Goal: Check status: Check status

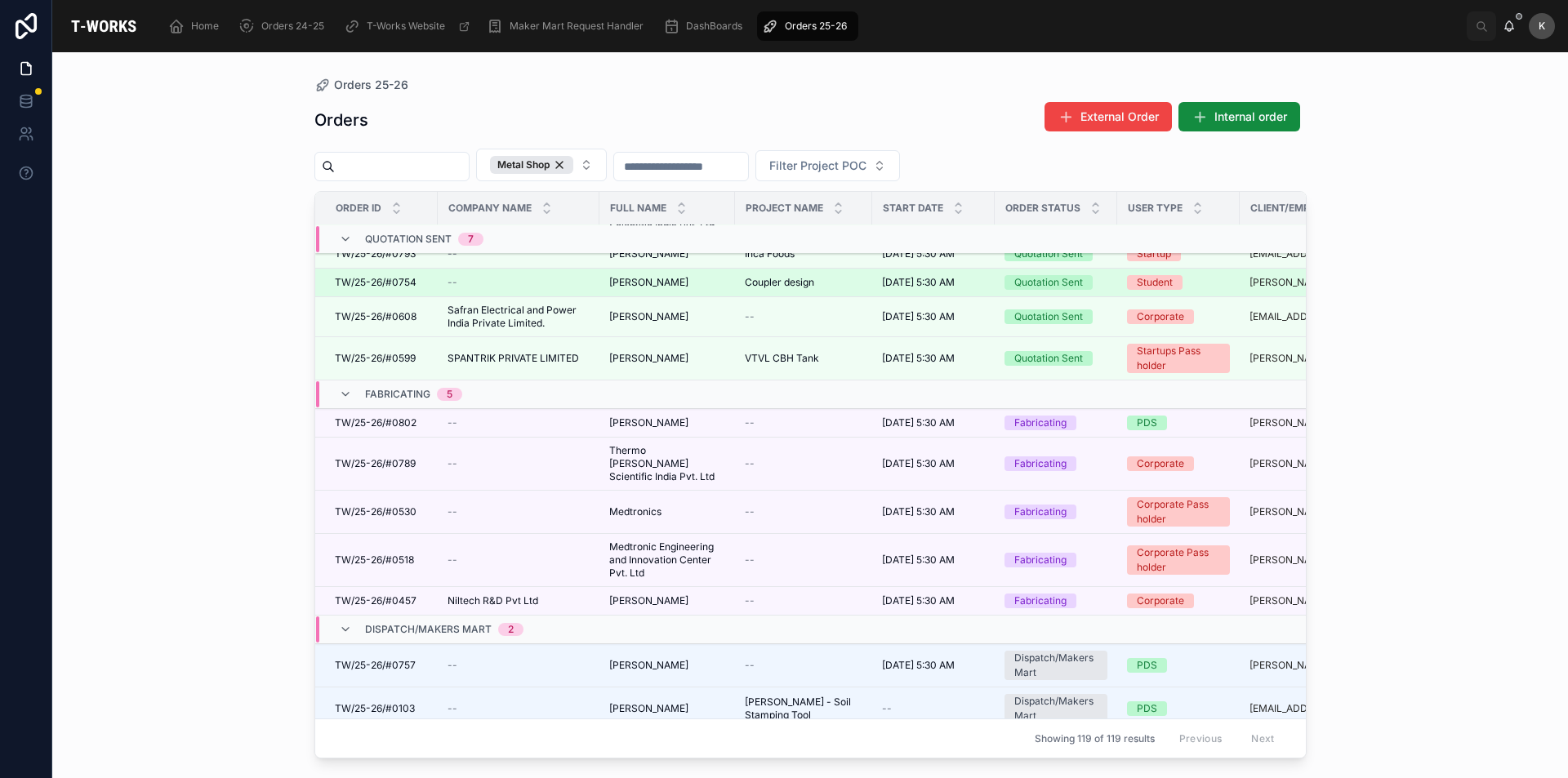
scroll to position [419, 0]
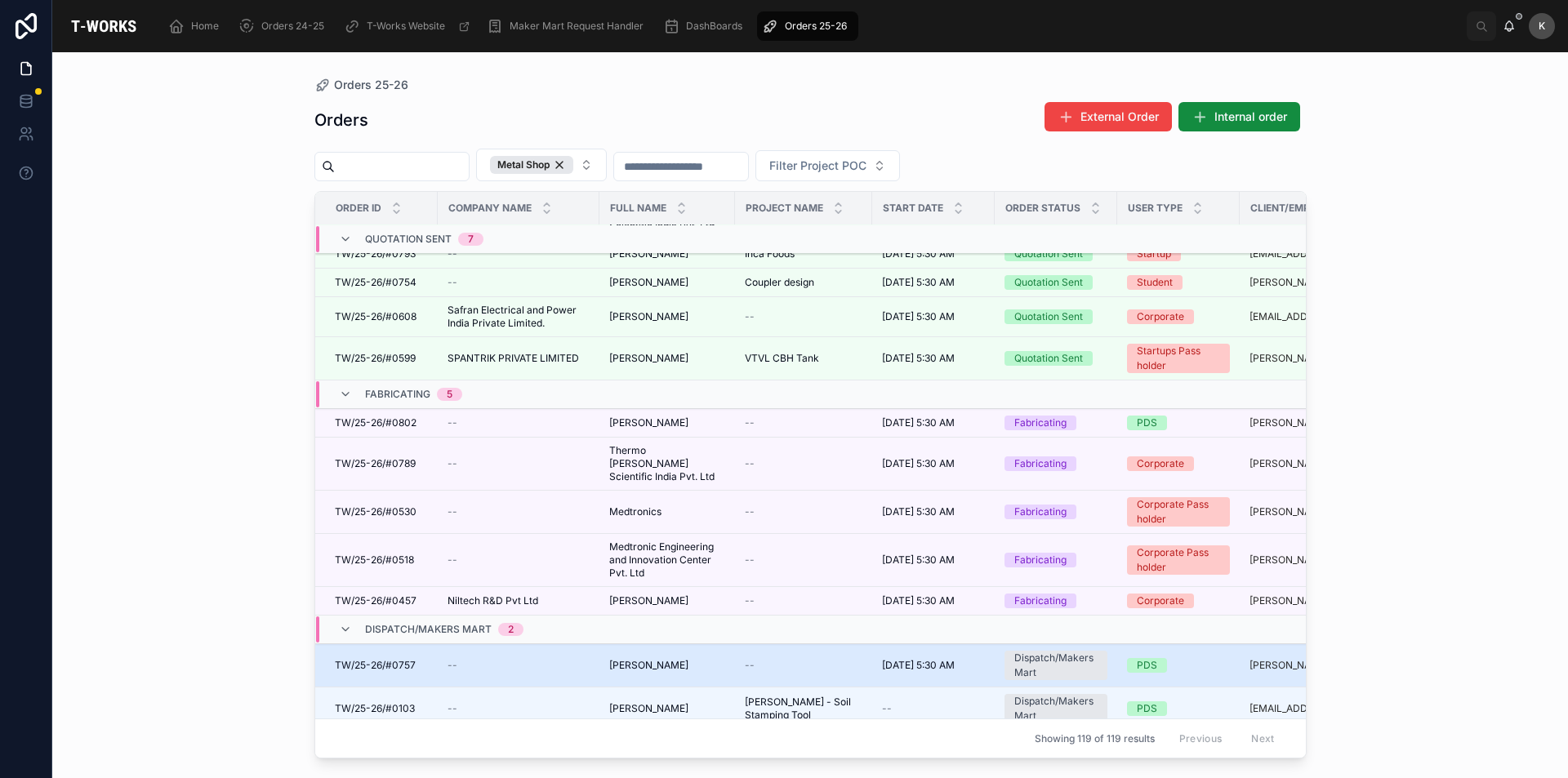
click at [650, 659] on span "[PERSON_NAME]" at bounding box center [649, 665] width 79 height 13
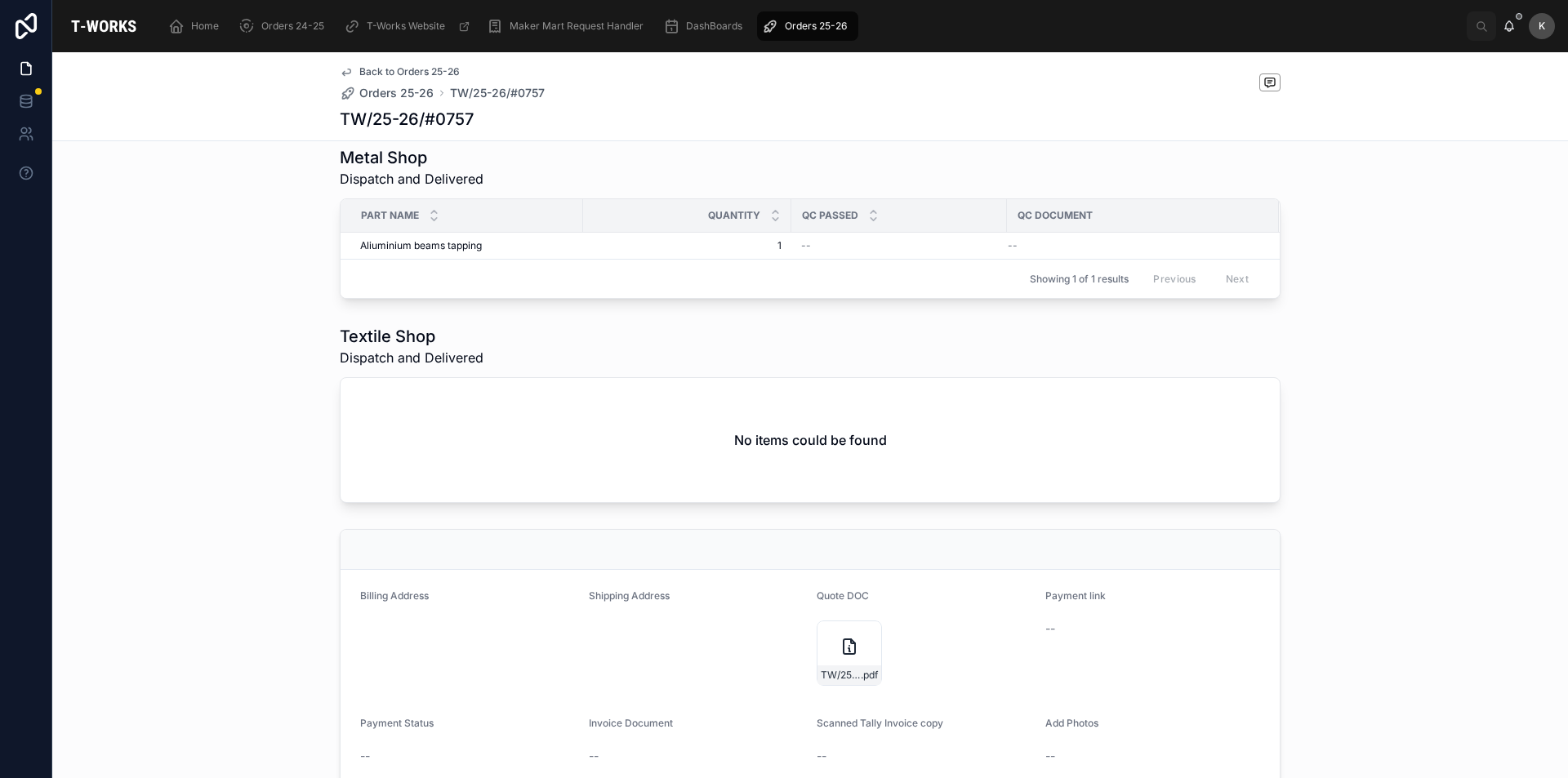
scroll to position [433, 0]
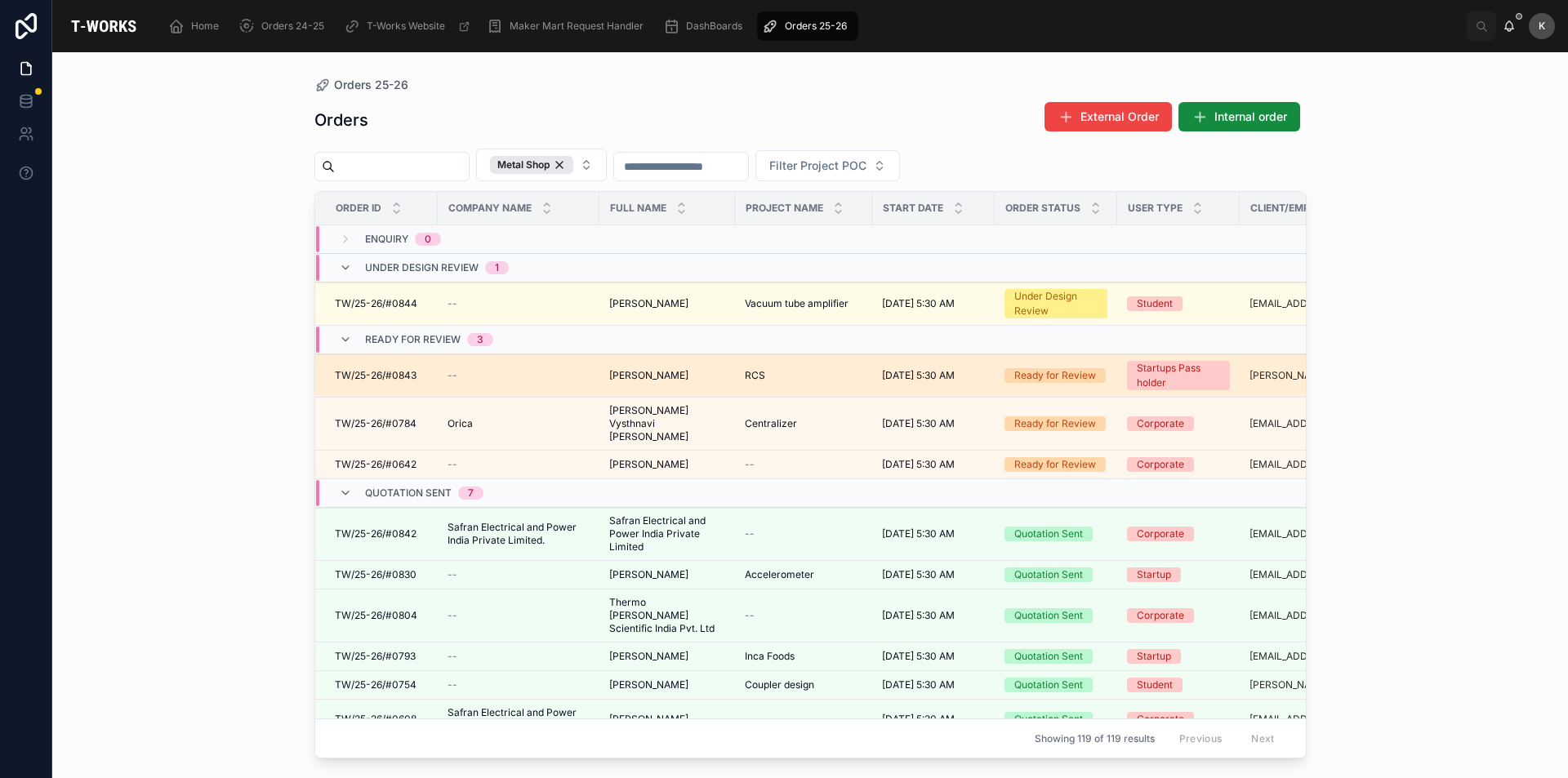
click at [620, 370] on span "[PERSON_NAME]" at bounding box center [649, 375] width 79 height 13
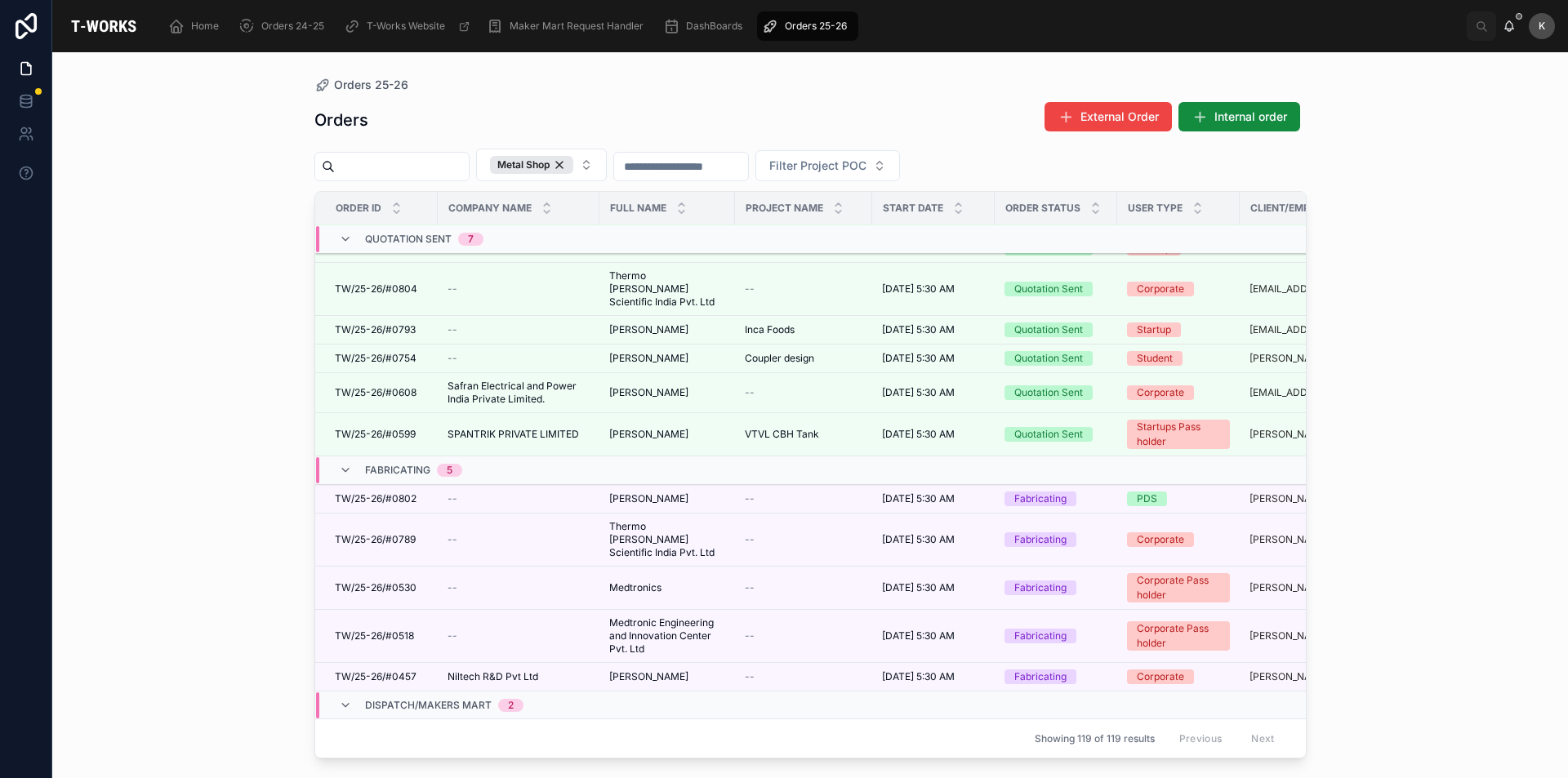
scroll to position [82, 0]
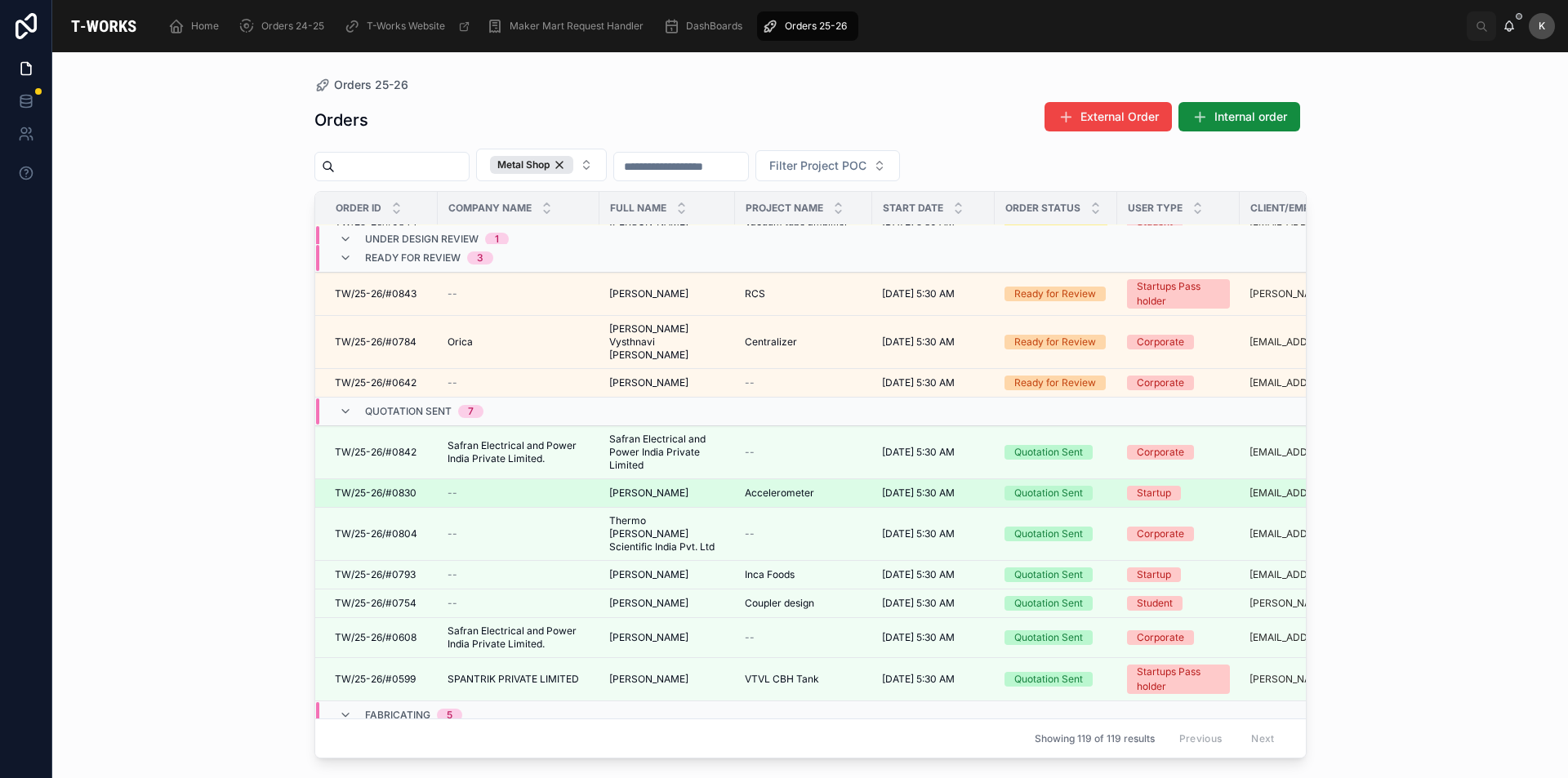
click at [652, 489] on td "[PERSON_NAME] [PERSON_NAME]" at bounding box center [667, 494] width 136 height 29
click at [657, 487] on span "[PERSON_NAME]" at bounding box center [649, 493] width 79 height 13
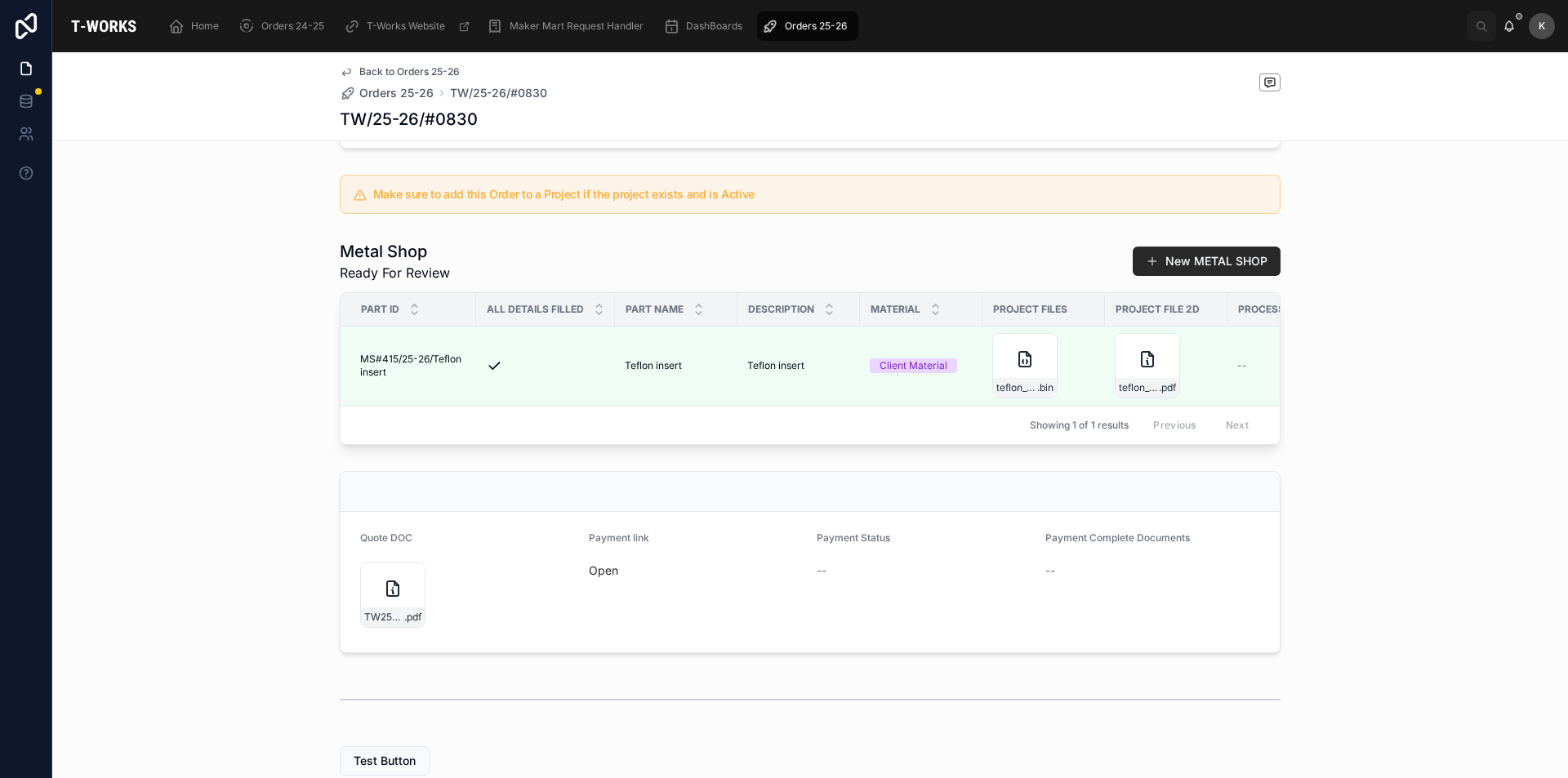
scroll to position [408, 0]
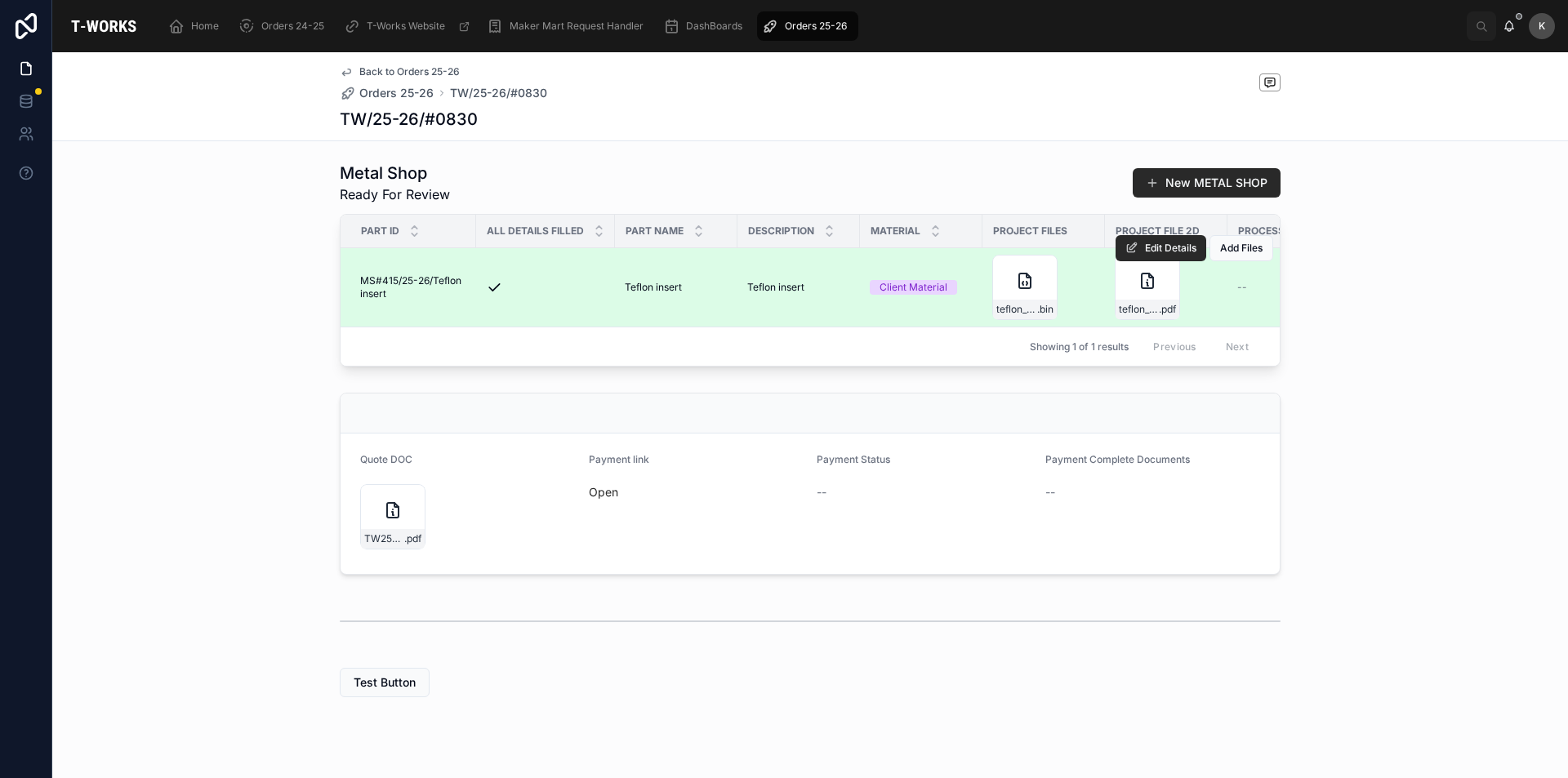
click at [1120, 288] on div "Edit Details Add Files" at bounding box center [1194, 248] width 158 height 78
click at [1129, 303] on div "teflon_coaxial .pdf" at bounding box center [1147, 287] width 65 height 65
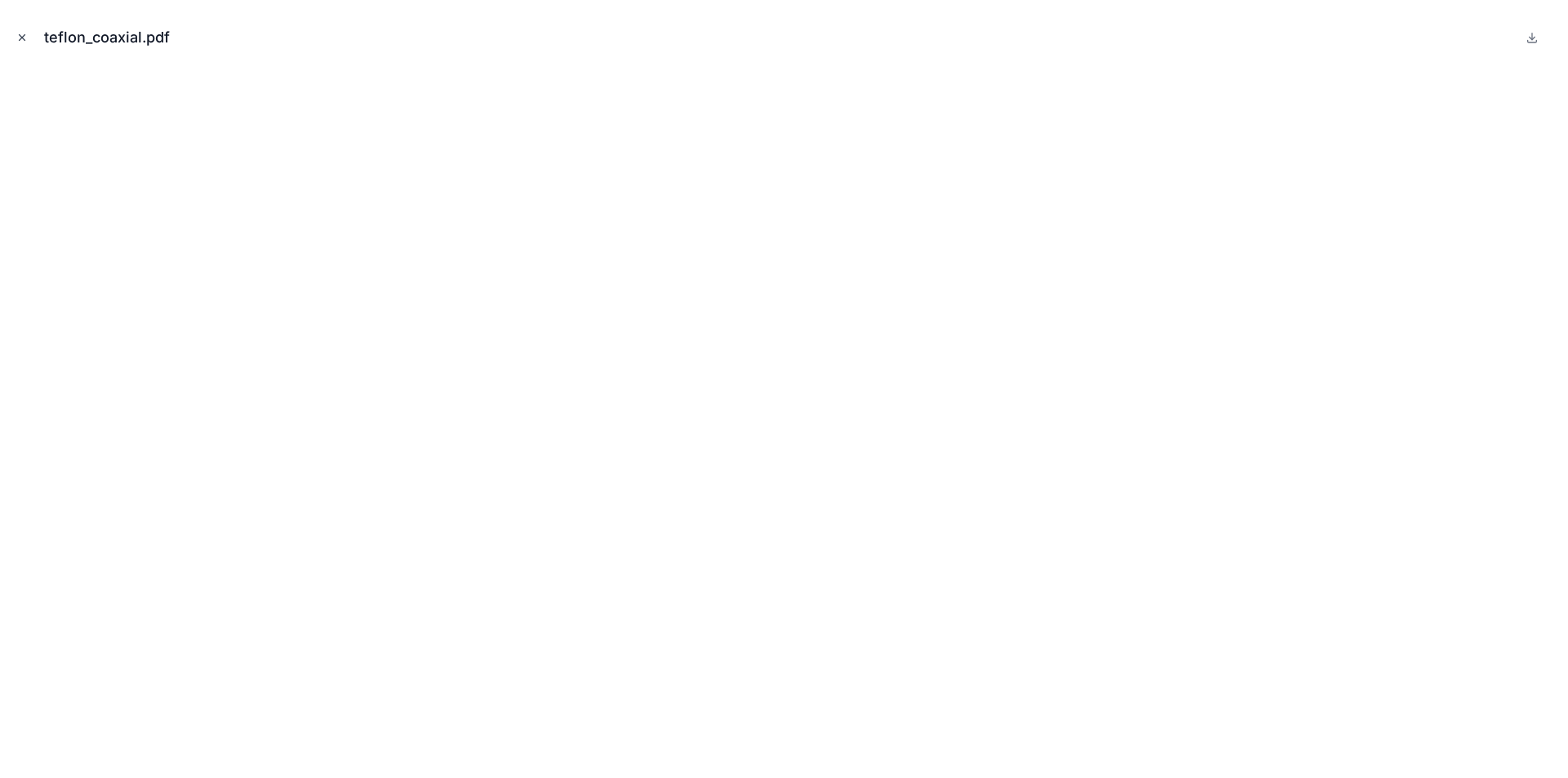
click at [17, 30] on button "Close modal" at bounding box center [21, 37] width 18 height 18
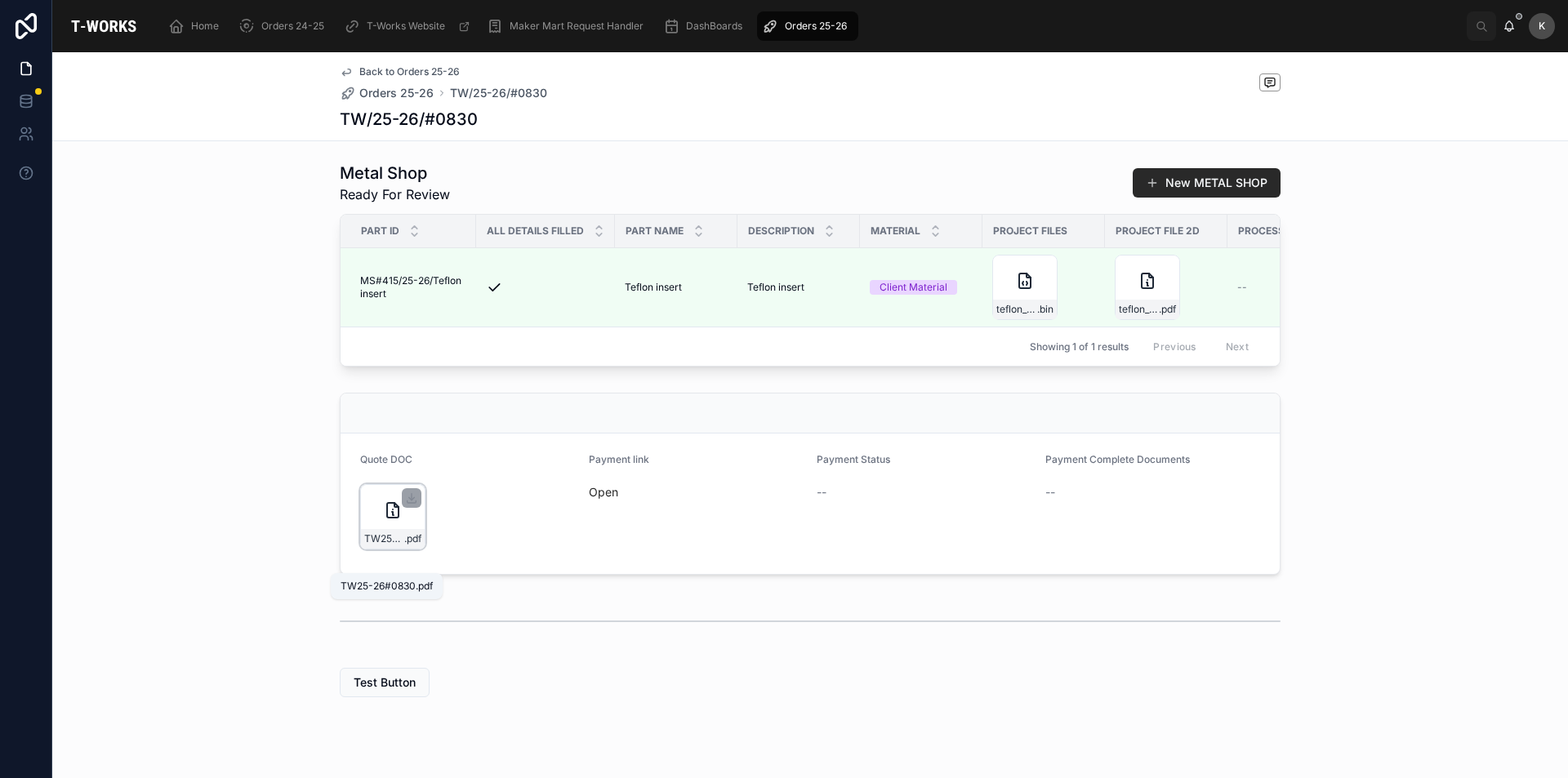
click at [392, 545] on span "TW25-26#0830" at bounding box center [384, 538] width 40 height 13
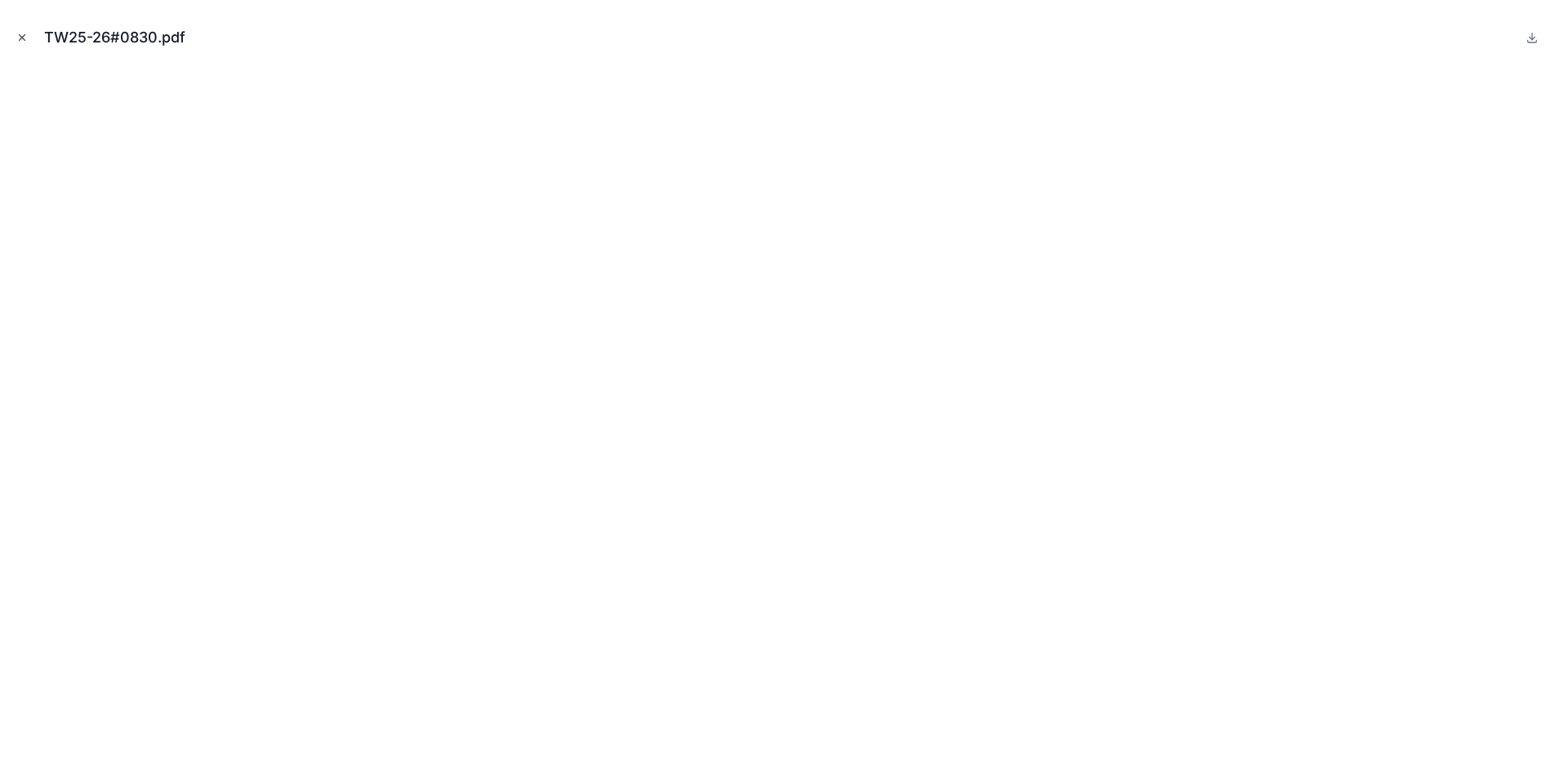
click at [22, 39] on icon "Close modal" at bounding box center [22, 38] width 12 height 12
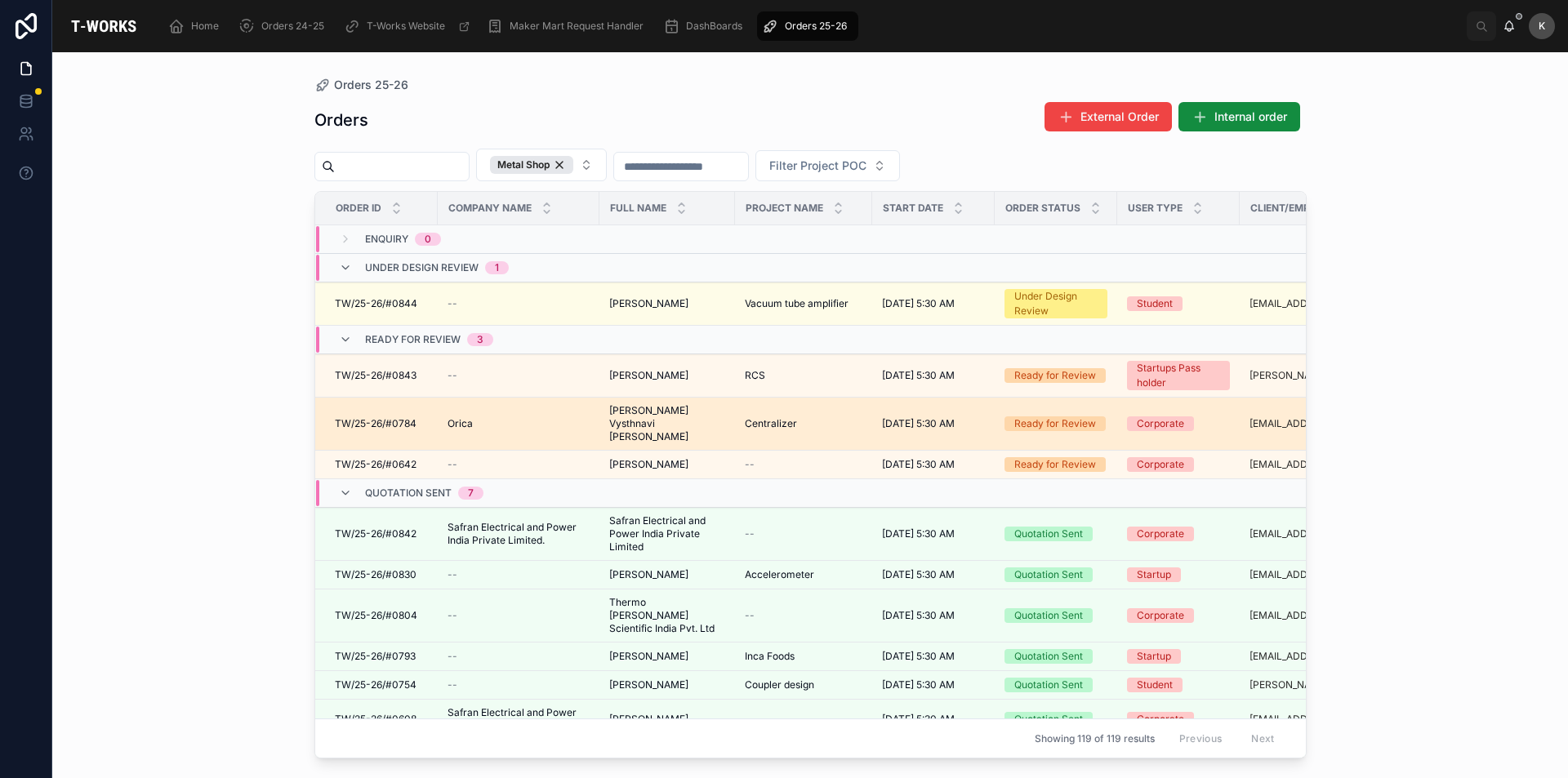
click at [648, 405] on span "[PERSON_NAME] Vysthnavi [PERSON_NAME]" at bounding box center [667, 424] width 116 height 39
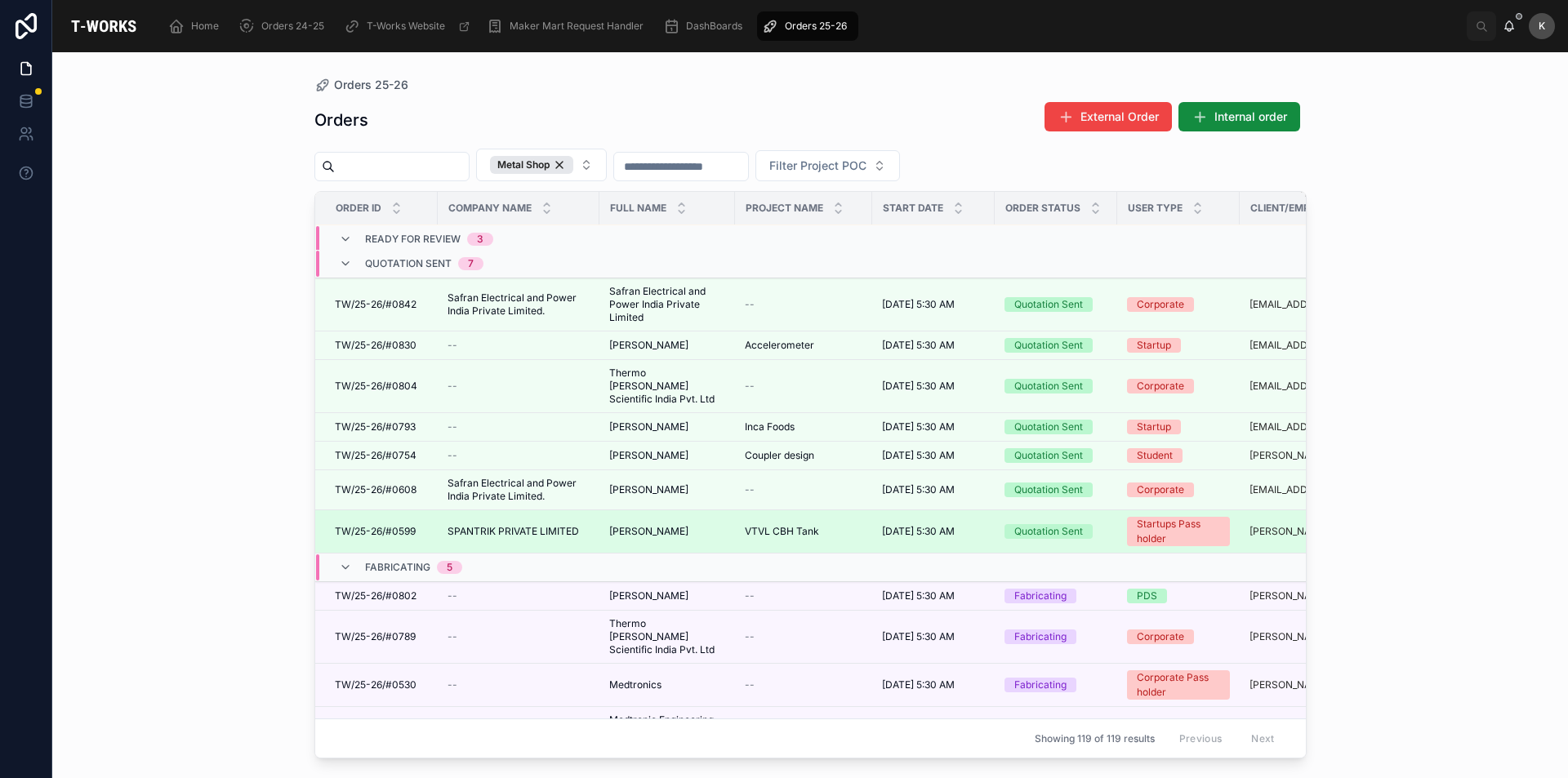
scroll to position [245, 0]
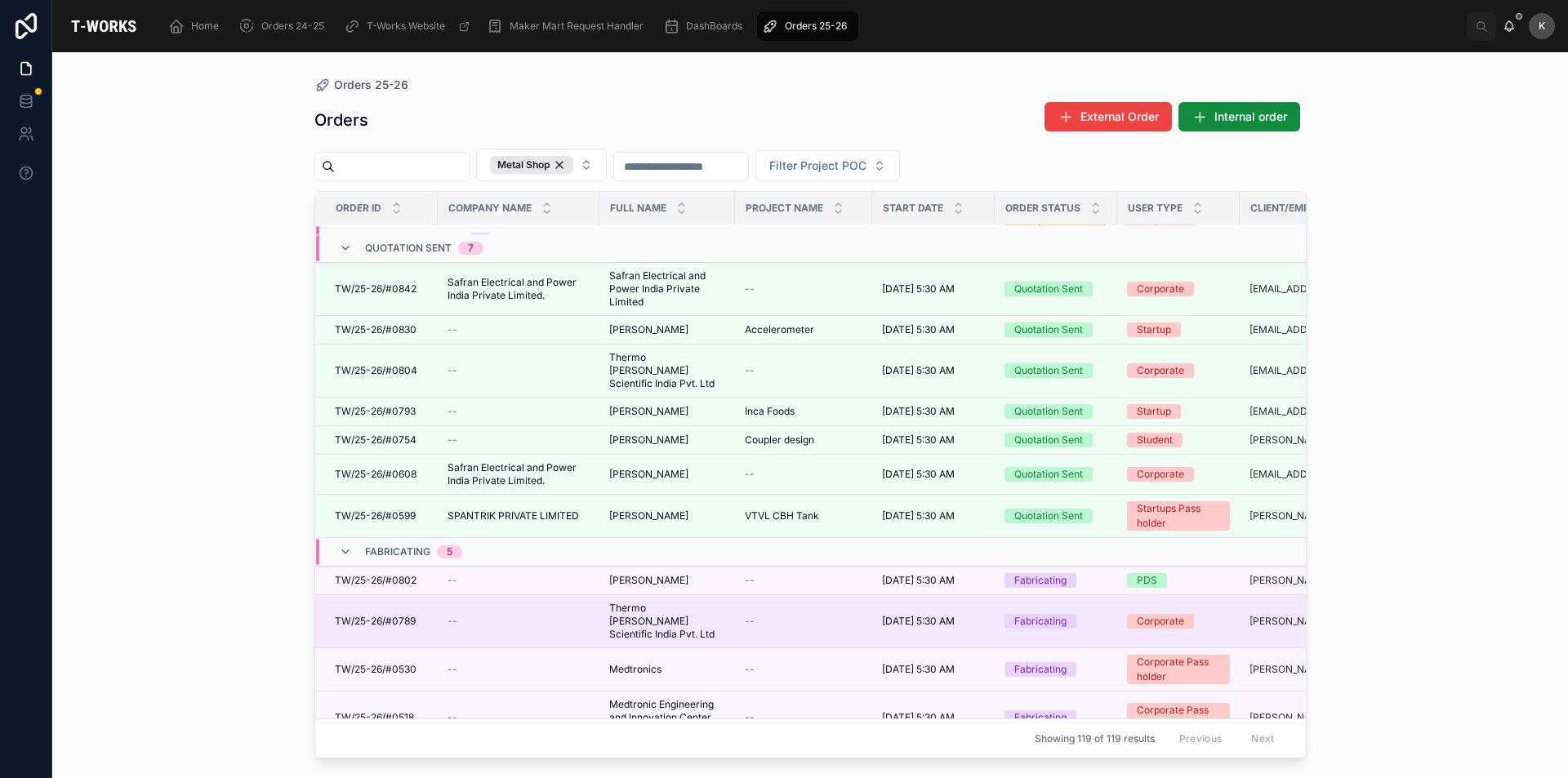
click at [666, 602] on span "Thermo [PERSON_NAME] Scientific India Pvt. Ltd" at bounding box center [667, 621] width 116 height 39
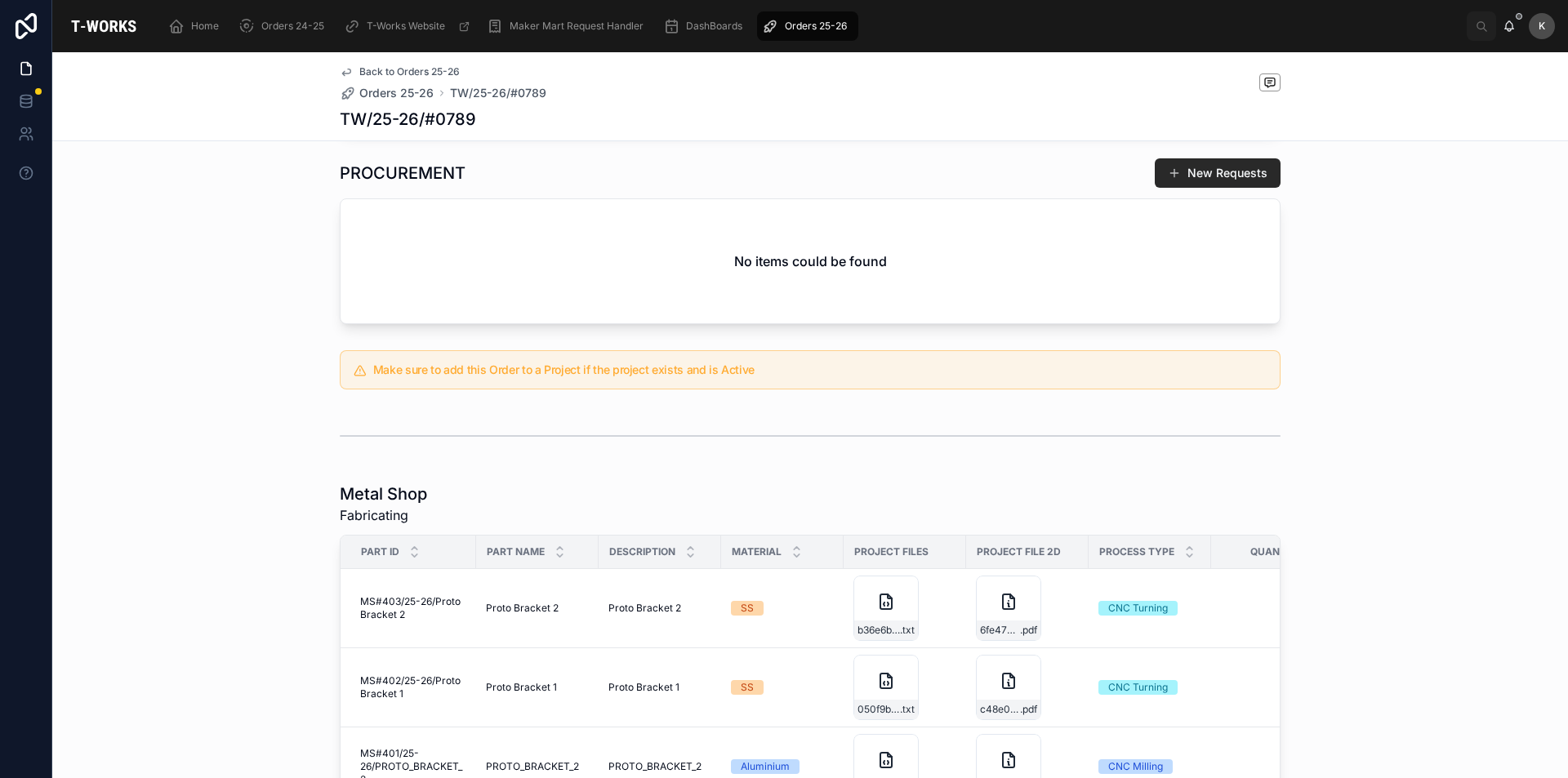
scroll to position [653, 0]
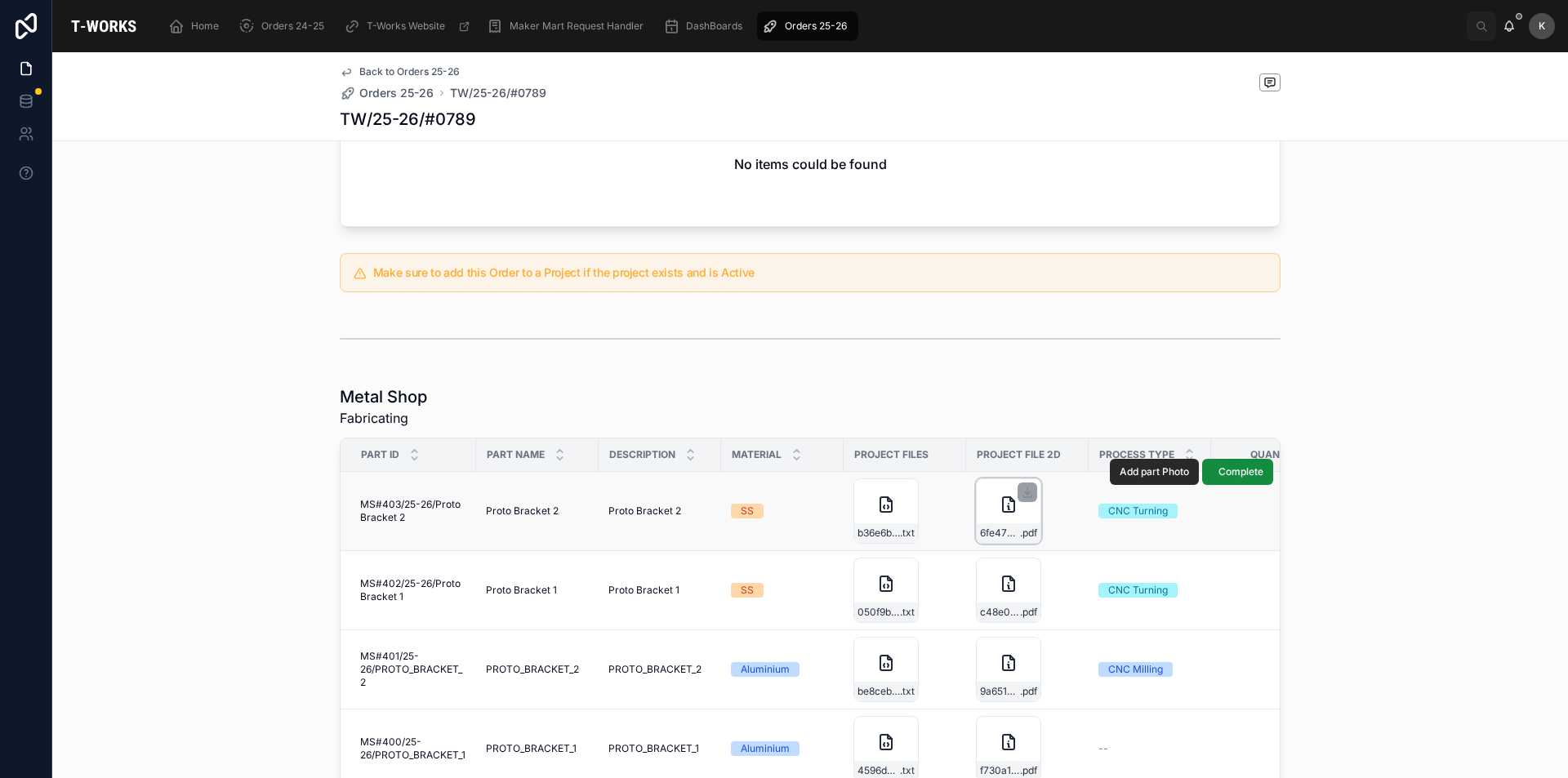
click at [993, 504] on div "6fe4795b-2284-492b-a996-3267f7b55c37-PROTO_BRACKET_2_PST_REV_1 .pdf" at bounding box center [1008, 511] width 65 height 65
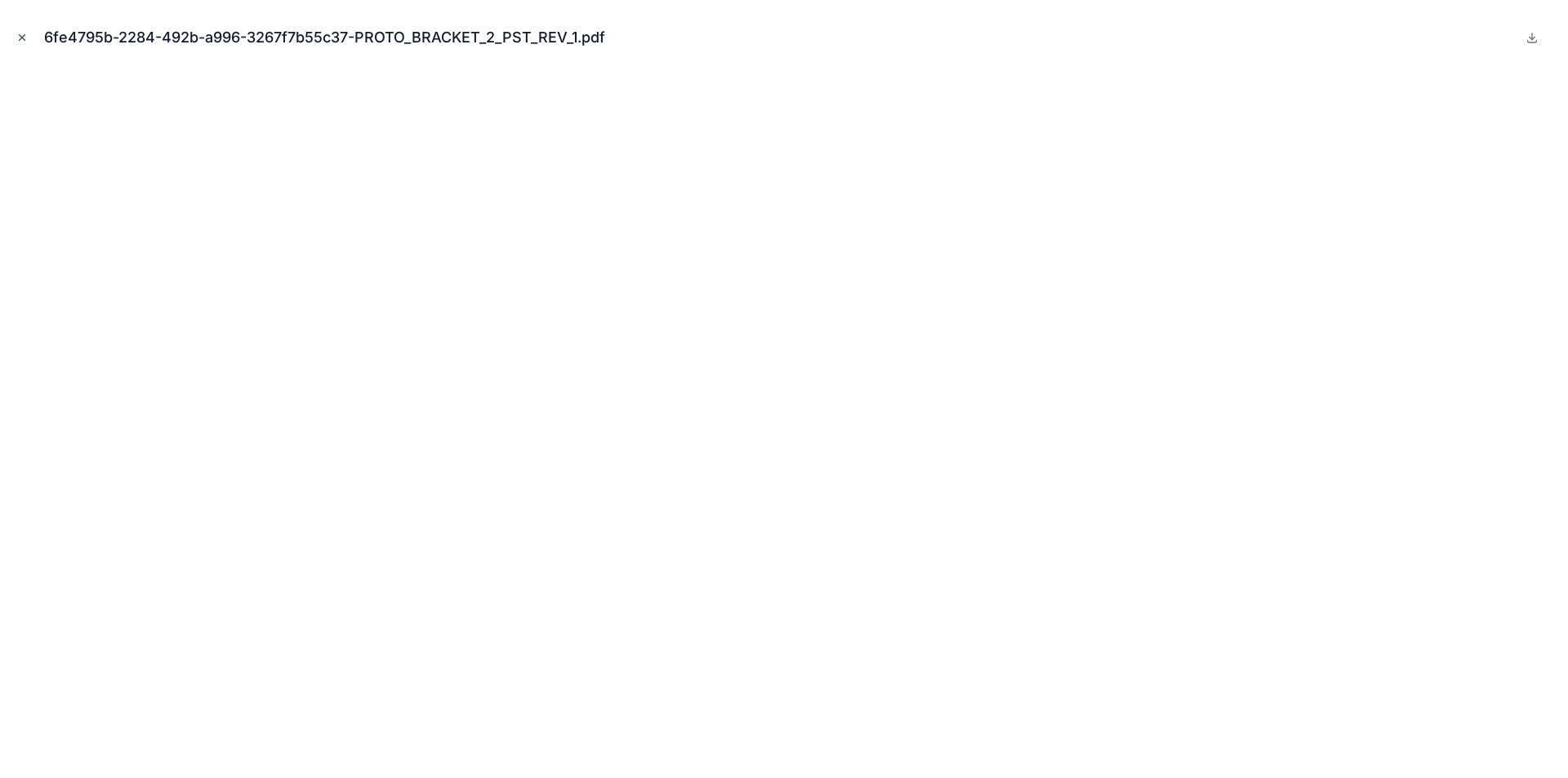
click at [14, 33] on button "Close modal" at bounding box center [21, 37] width 18 height 18
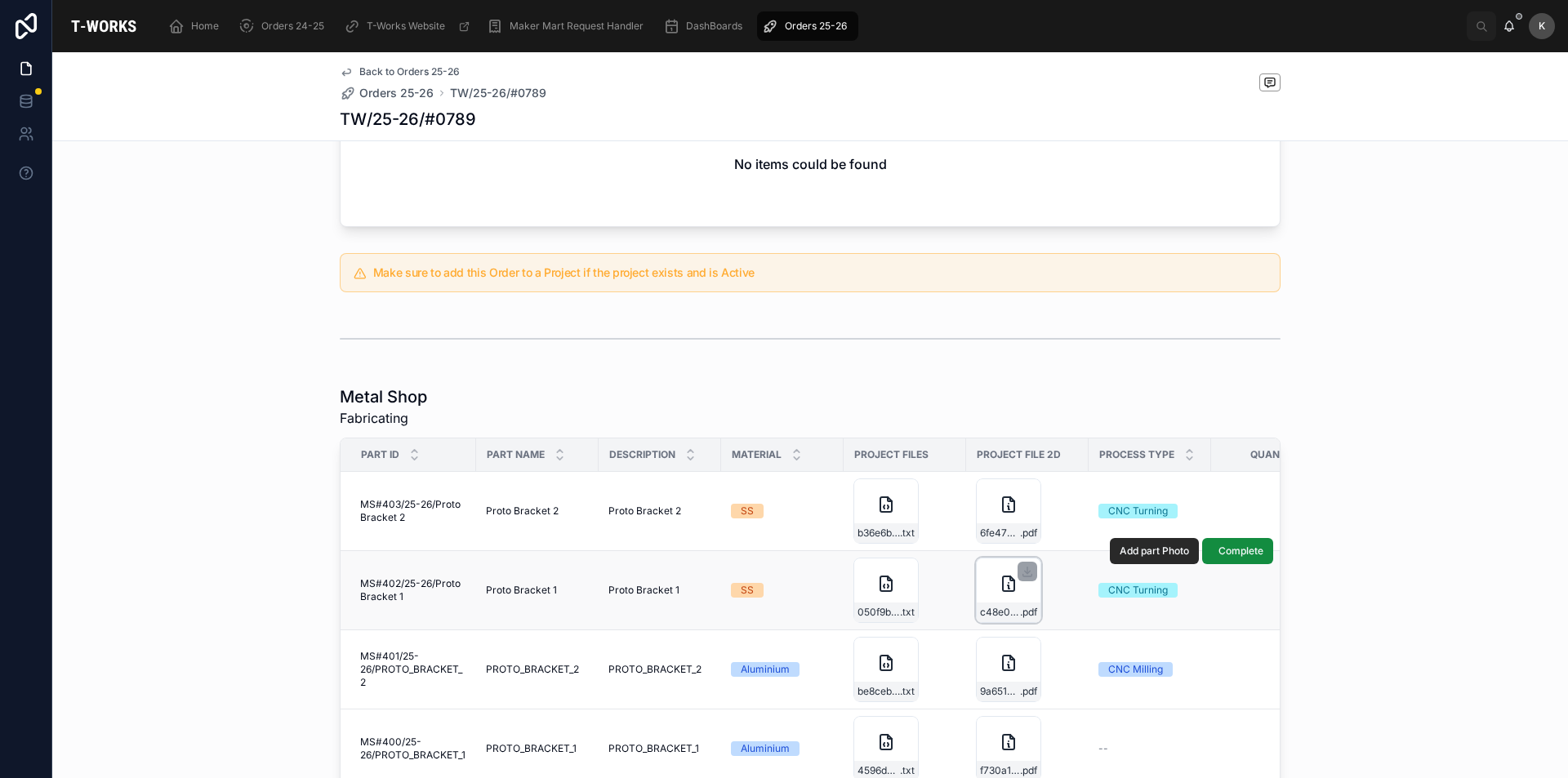
click at [976, 575] on div "c48e0ac4-4a71-456f-9b20-44e0415ee20a-PROTO_BRACKET_1_KST_REV_1 .pdf" at bounding box center [1008, 590] width 65 height 65
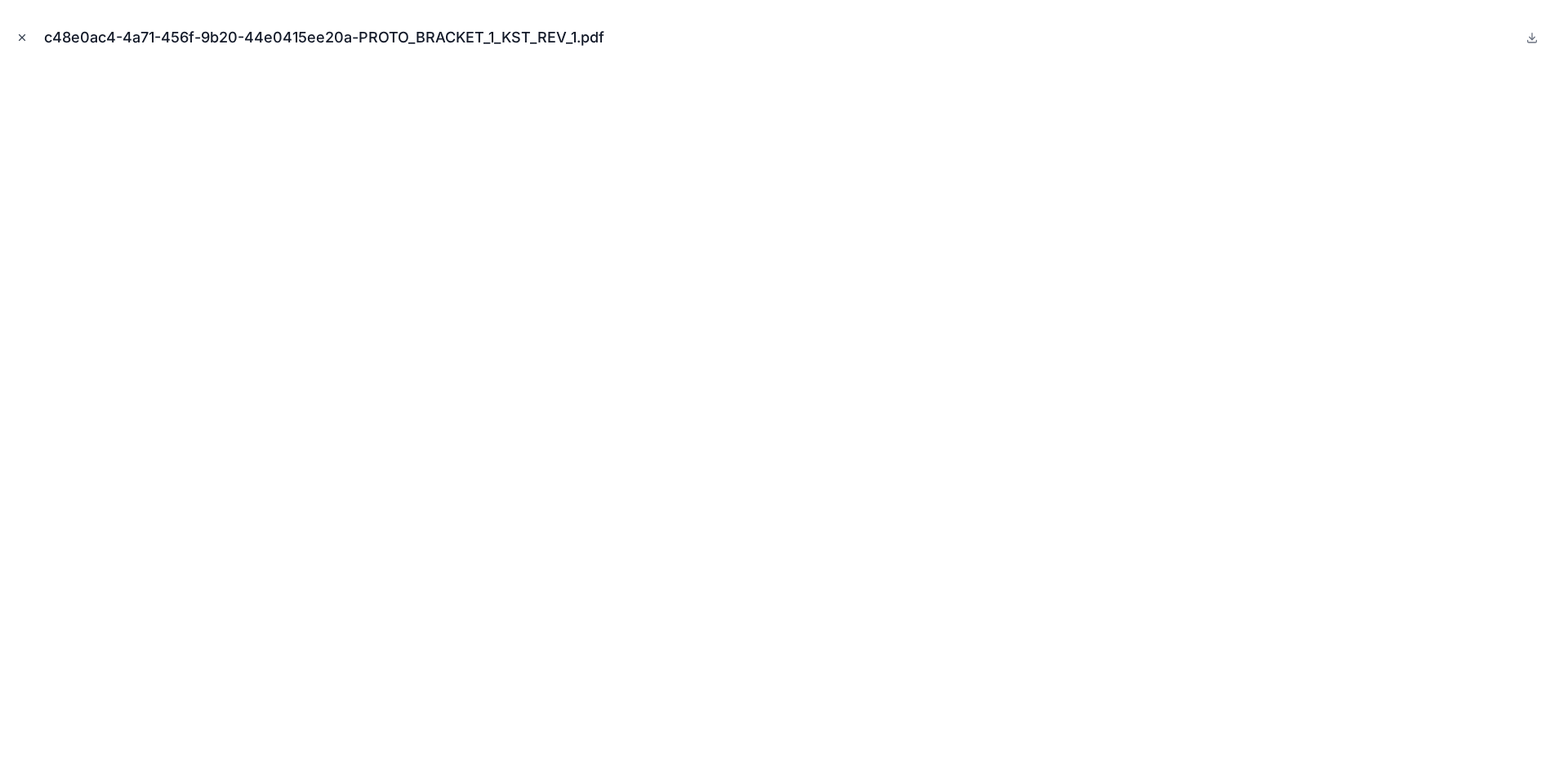
click at [22, 38] on icon "Close modal" at bounding box center [22, 38] width 12 height 12
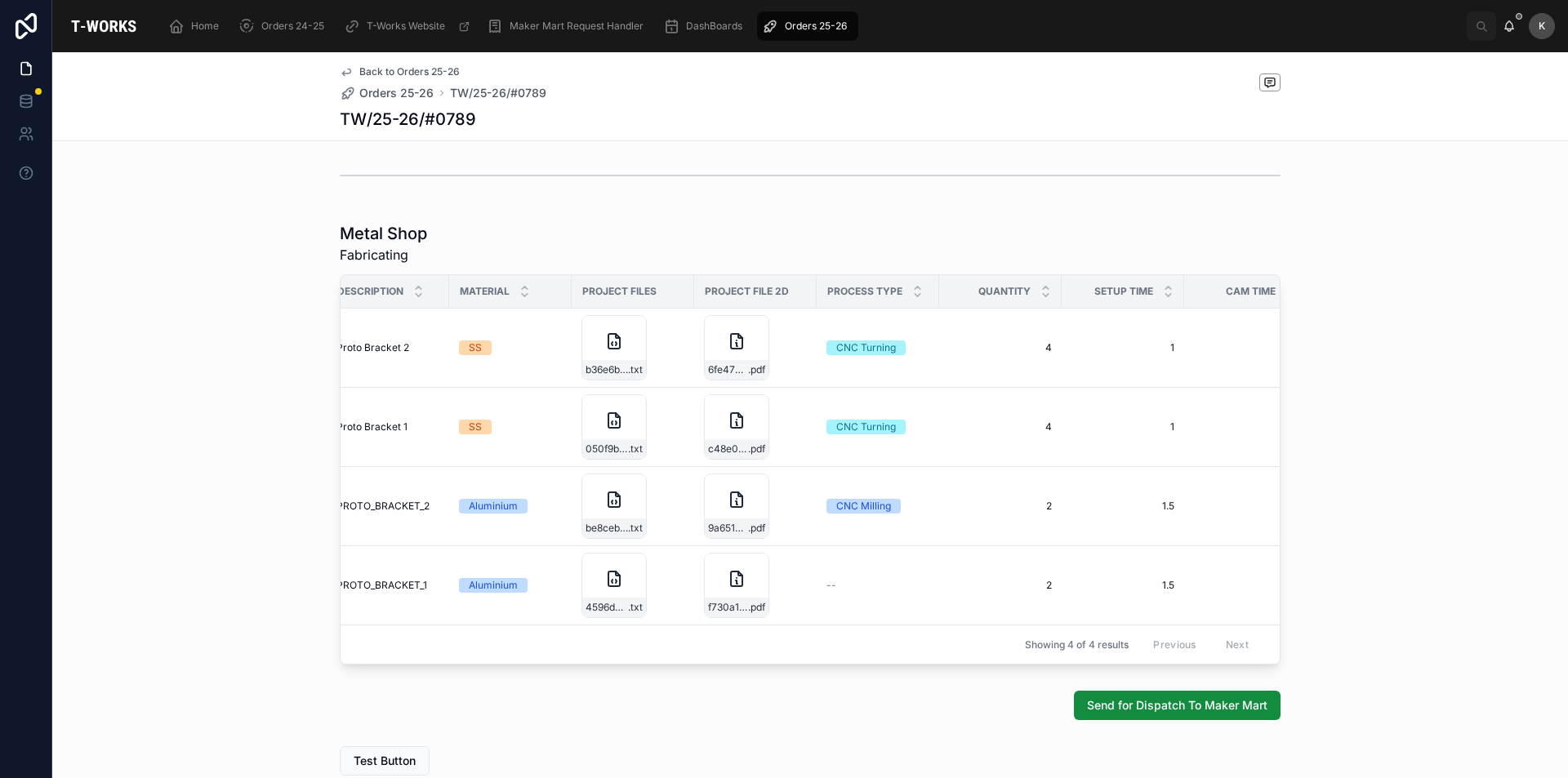
scroll to position [0, 210]
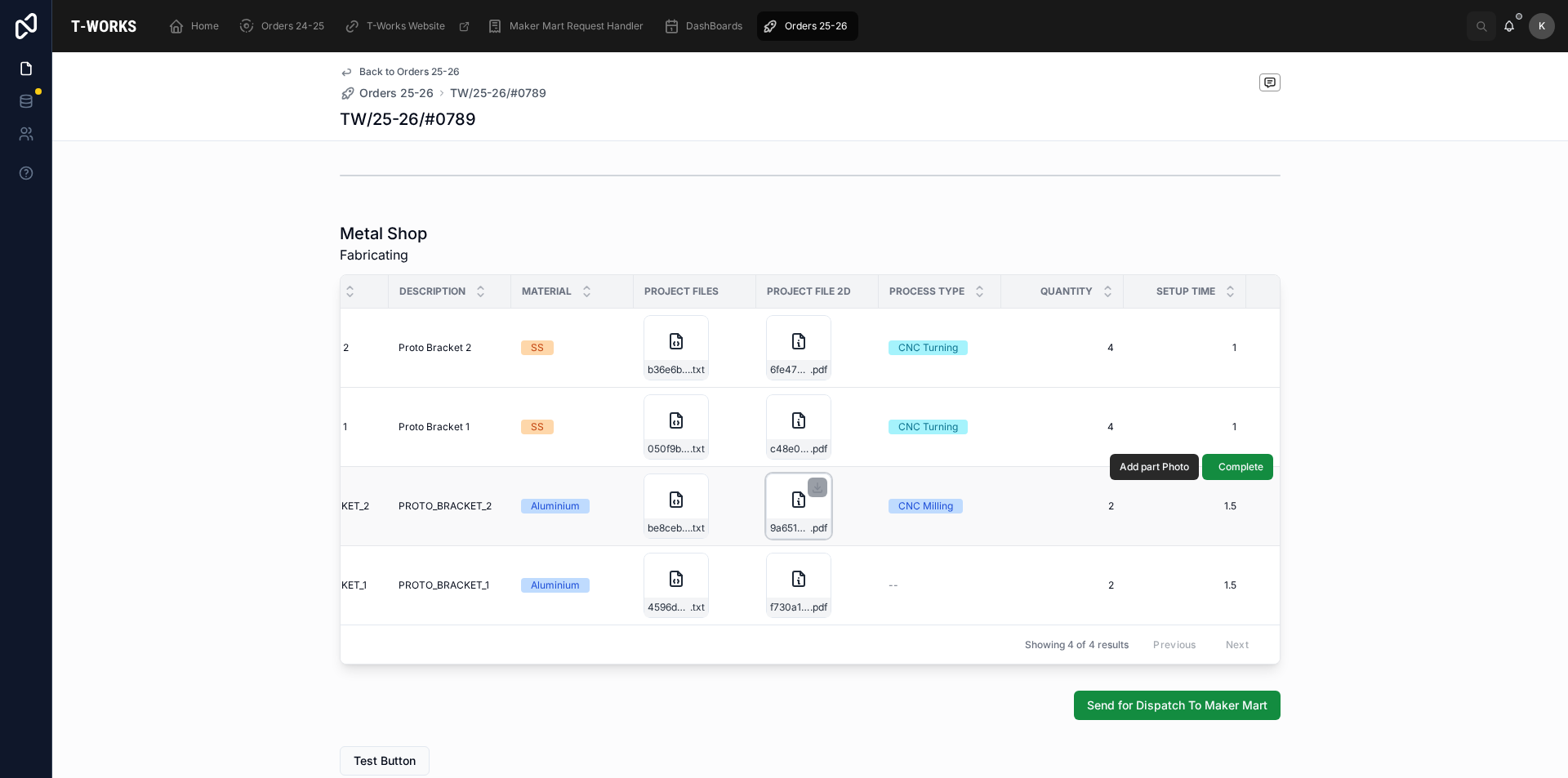
click at [775, 500] on div "9a65198f-3891-4495-b761-8506cc219227-PROTO_BRACKET_2_PST_REV_1 .pdf" at bounding box center [798, 505] width 65 height 65
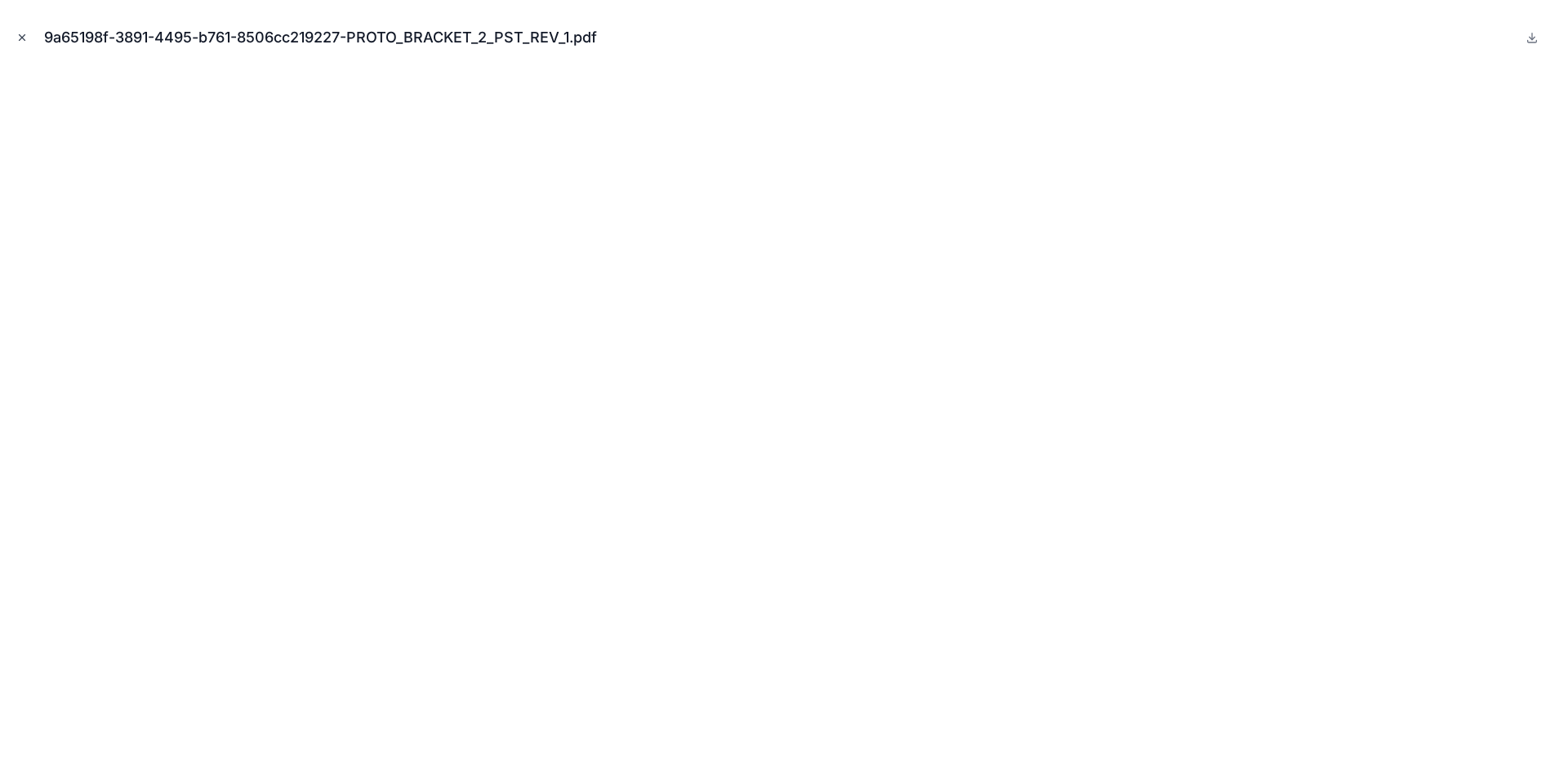
click at [23, 39] on icon "Close modal" at bounding box center [22, 38] width 12 height 12
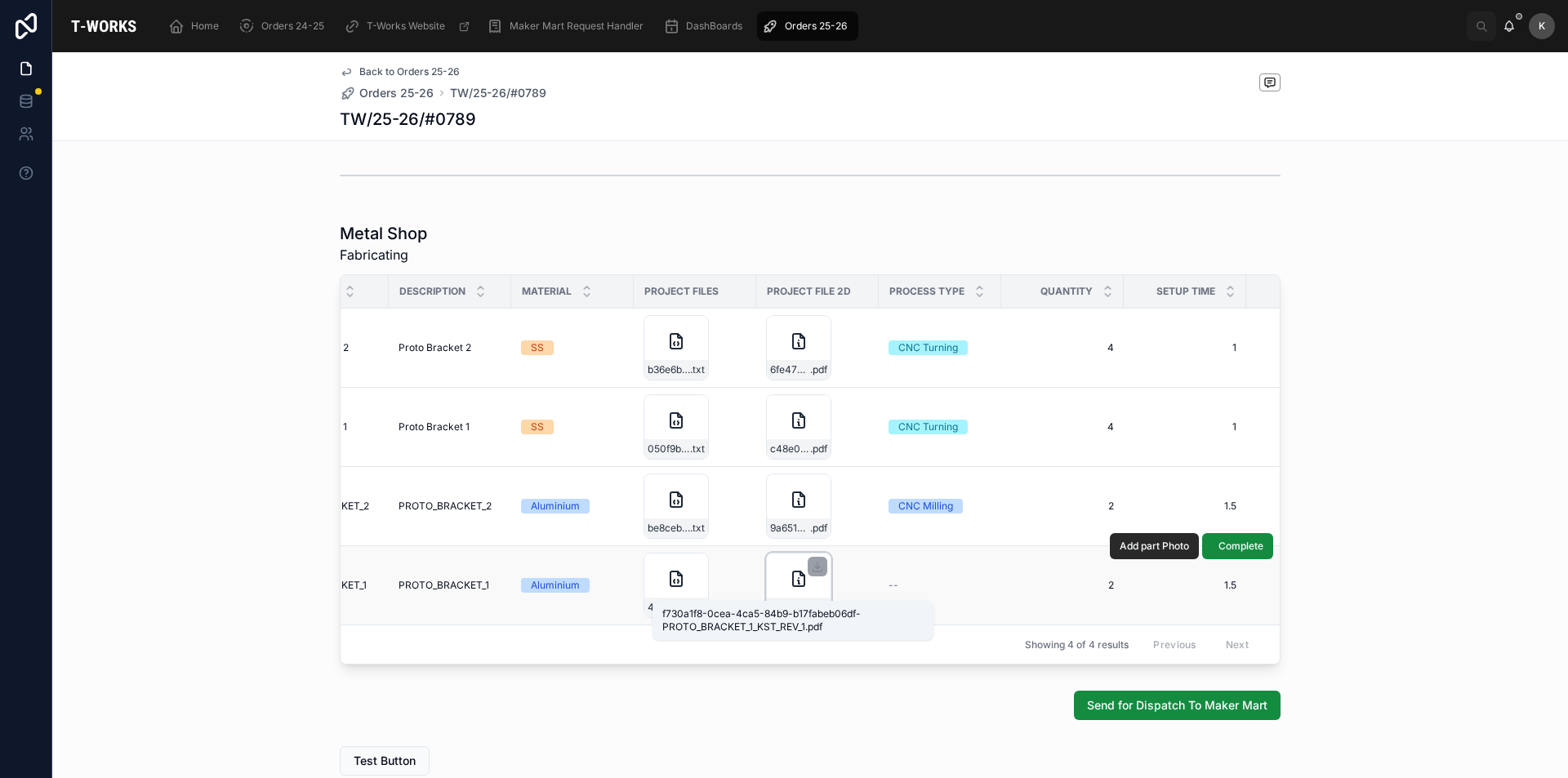
click at [783, 601] on span "f730a1f8-0cea-4ca5-84b9-b17fabeb06df-PROTO_BRACKET_1_KST_REV_1" at bounding box center [789, 607] width 40 height 13
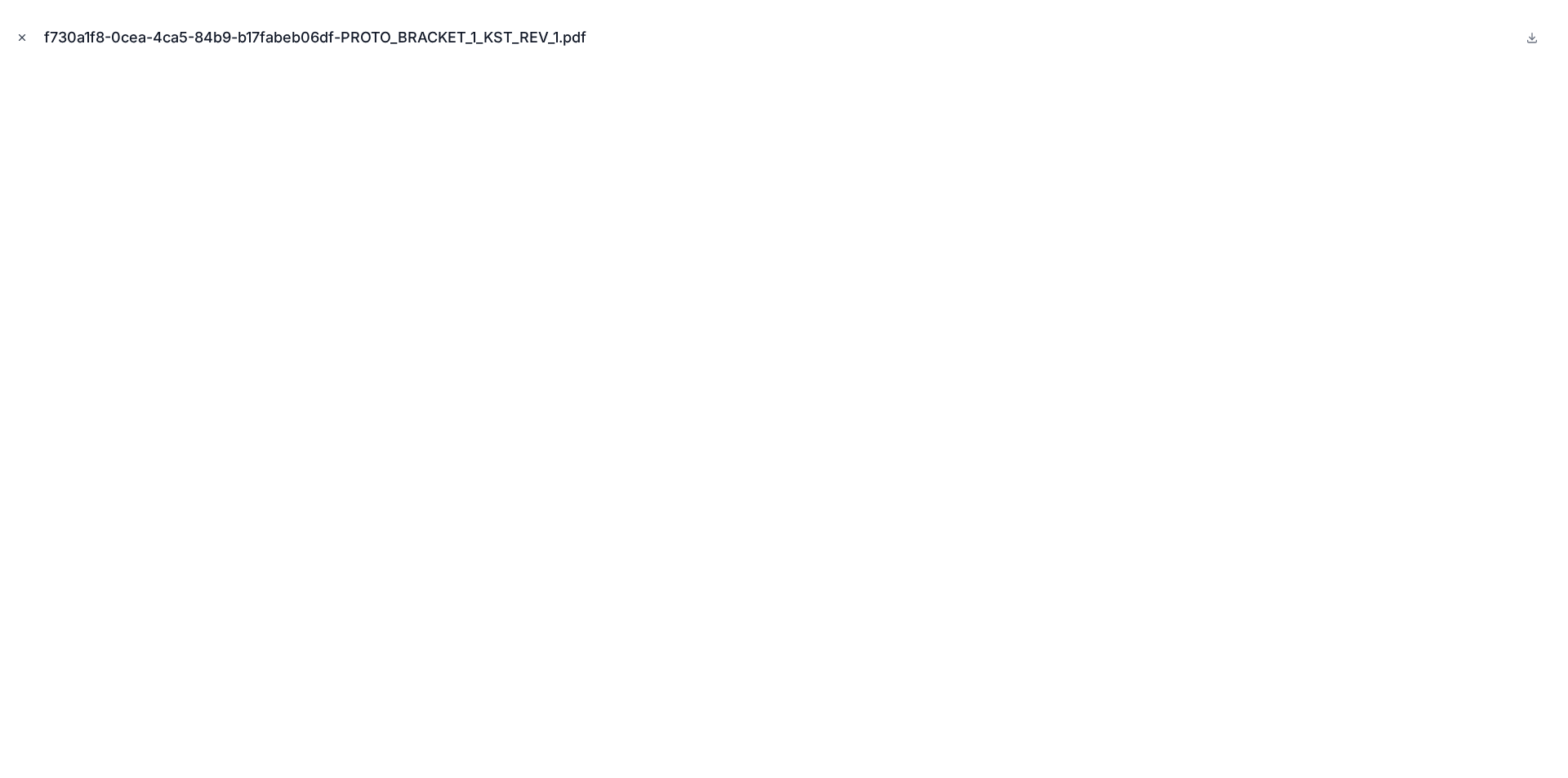
click at [22, 38] on icon "Close modal" at bounding box center [22, 38] width 12 height 12
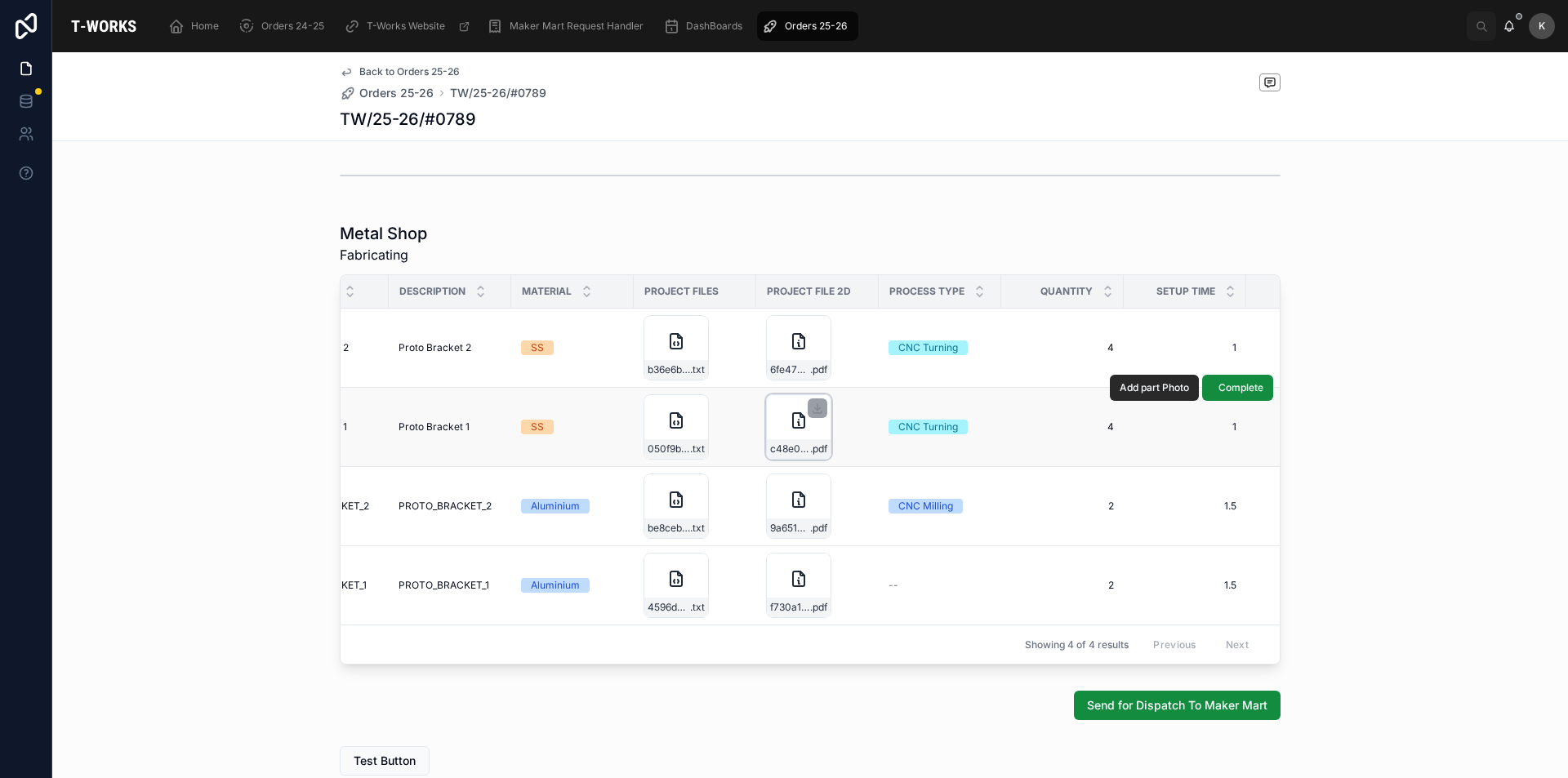
click at [779, 407] on div "c48e0ac4-4a71-456f-9b20-44e0415ee20a-PROTO_BRACKET_1_KST_REV_1 .pdf" at bounding box center [798, 426] width 65 height 65
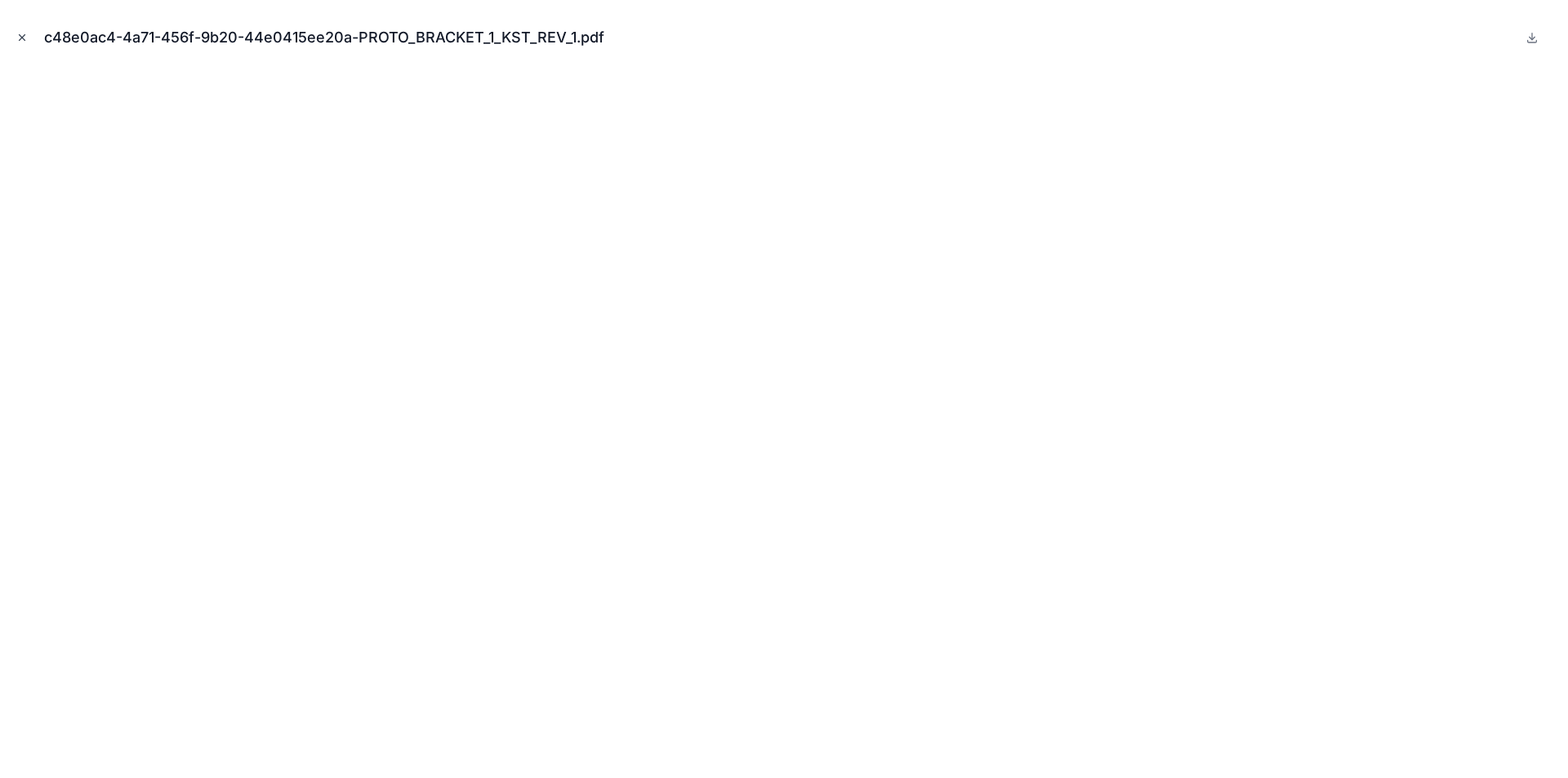
click at [23, 38] on icon "Close modal" at bounding box center [22, 38] width 6 height 6
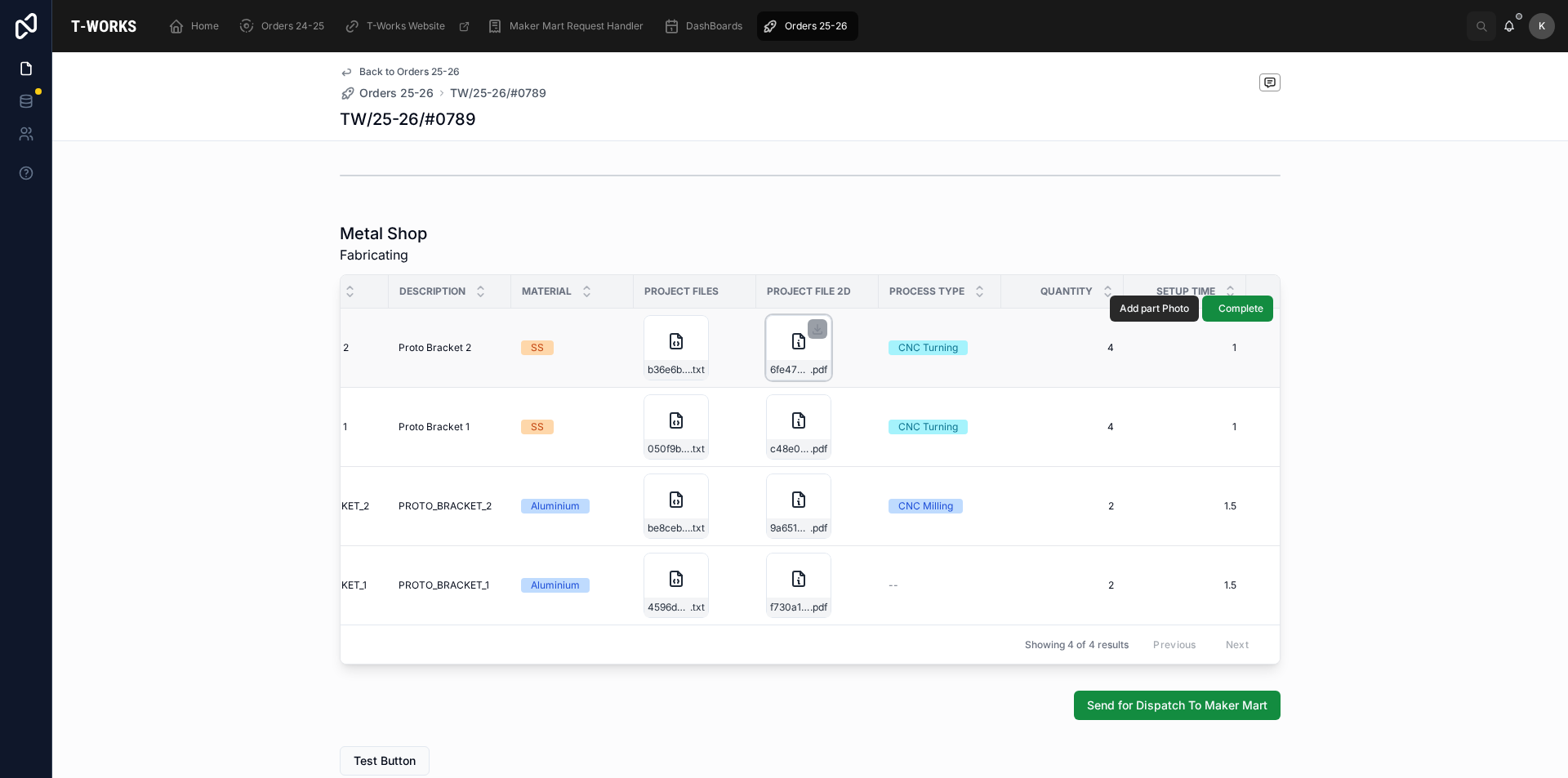
click at [768, 341] on div "6fe4795b-2284-492b-a996-3267f7b55c37-PROTO_BRACKET_2_PST_REV_1 .pdf" at bounding box center [798, 348] width 65 height 65
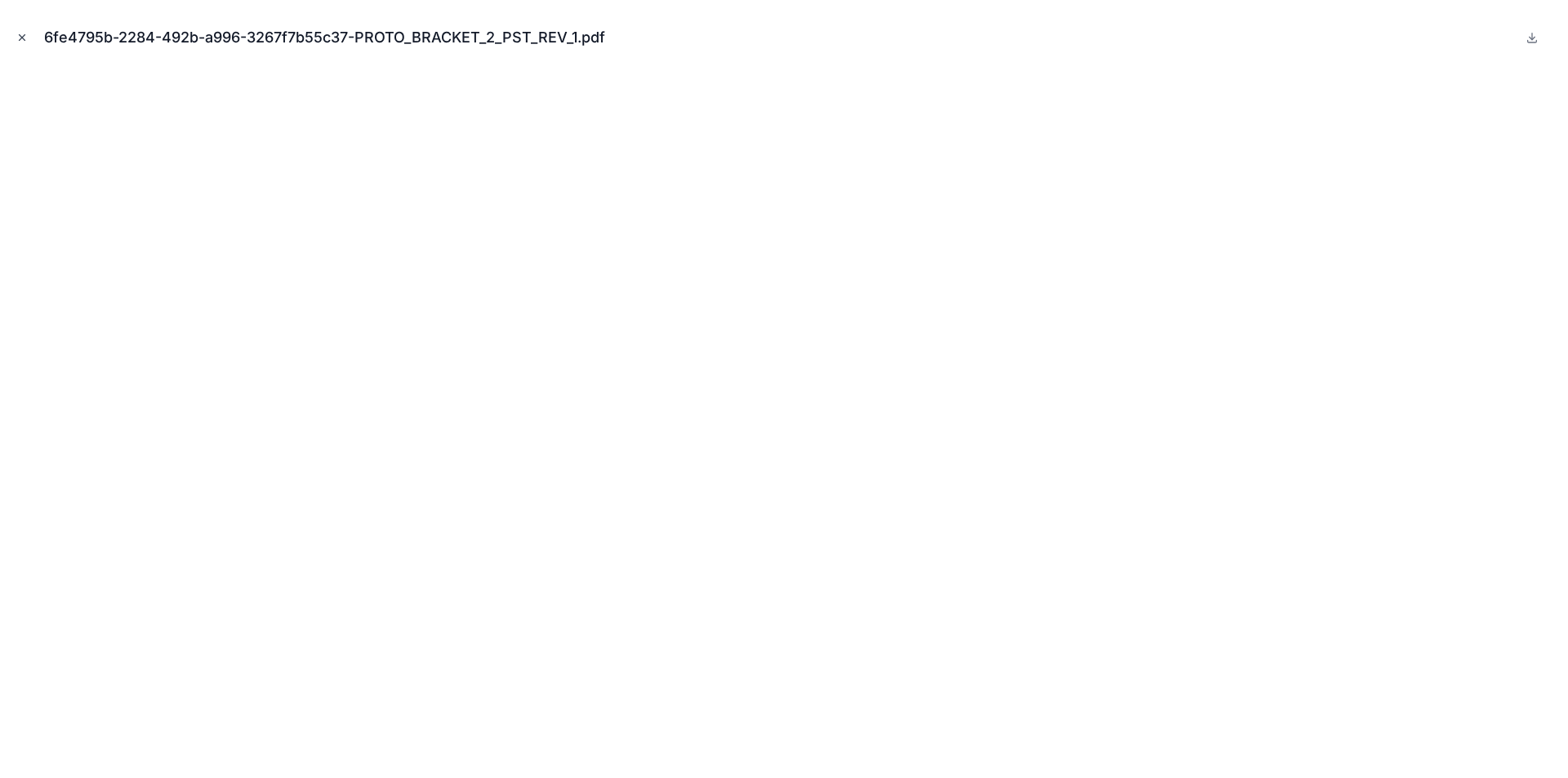
click at [19, 34] on icon "Close modal" at bounding box center [22, 38] width 12 height 12
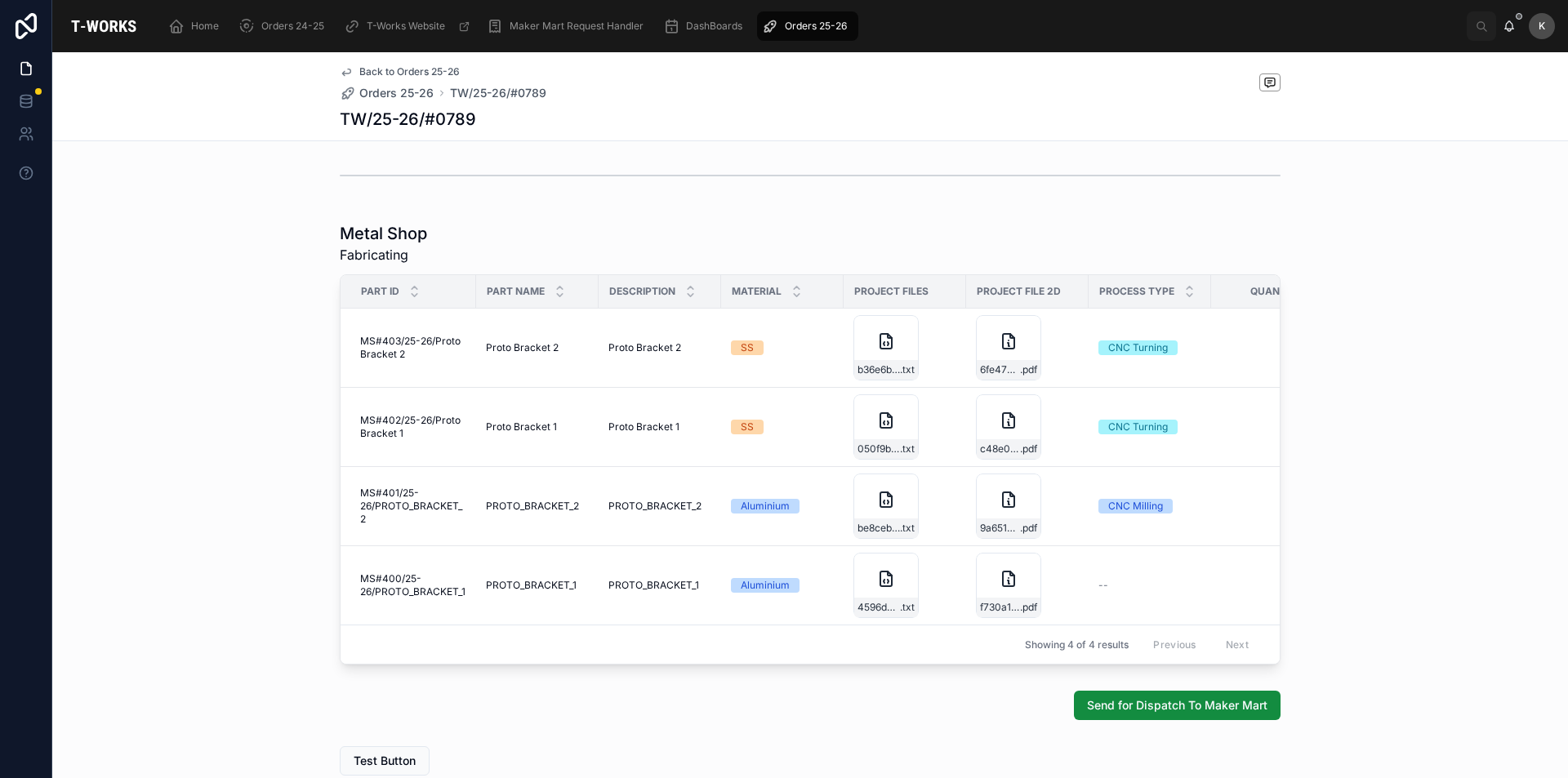
click at [765, 706] on div "Send for Dispatch To Maker Mart" at bounding box center [810, 705] width 941 height 30
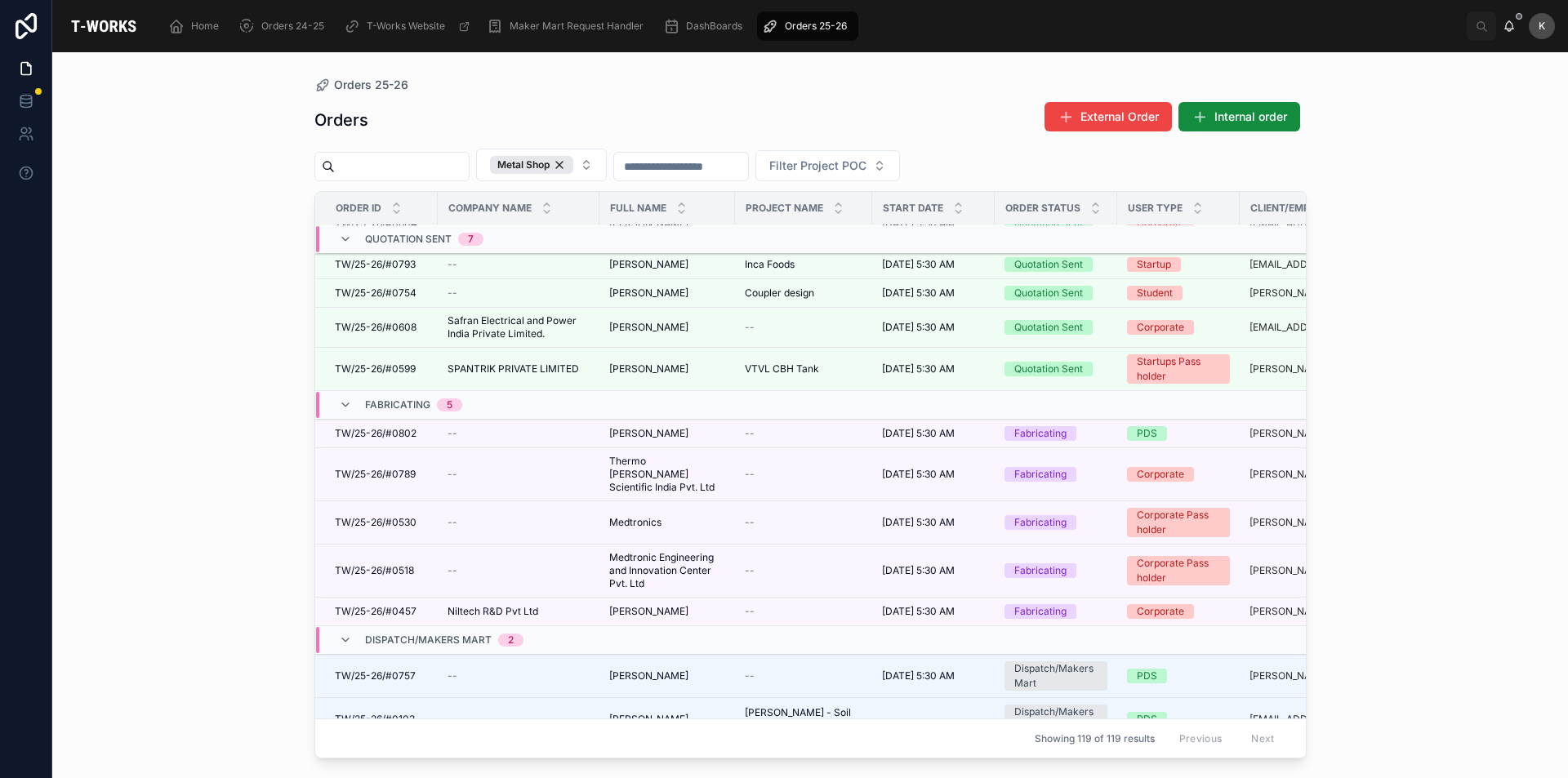
scroll to position [419, 0]
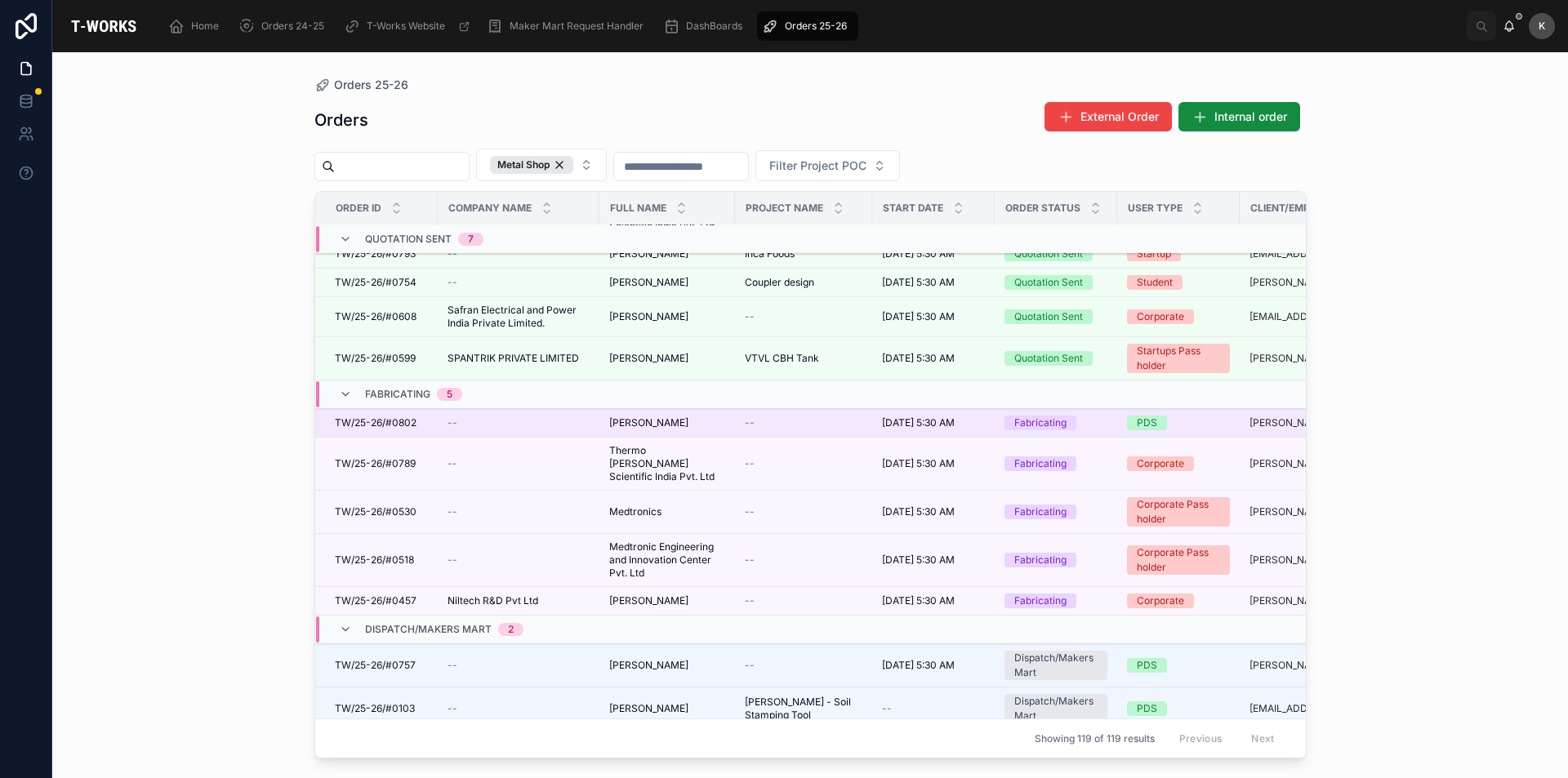
click at [668, 417] on span "[PERSON_NAME]" at bounding box center [649, 423] width 79 height 13
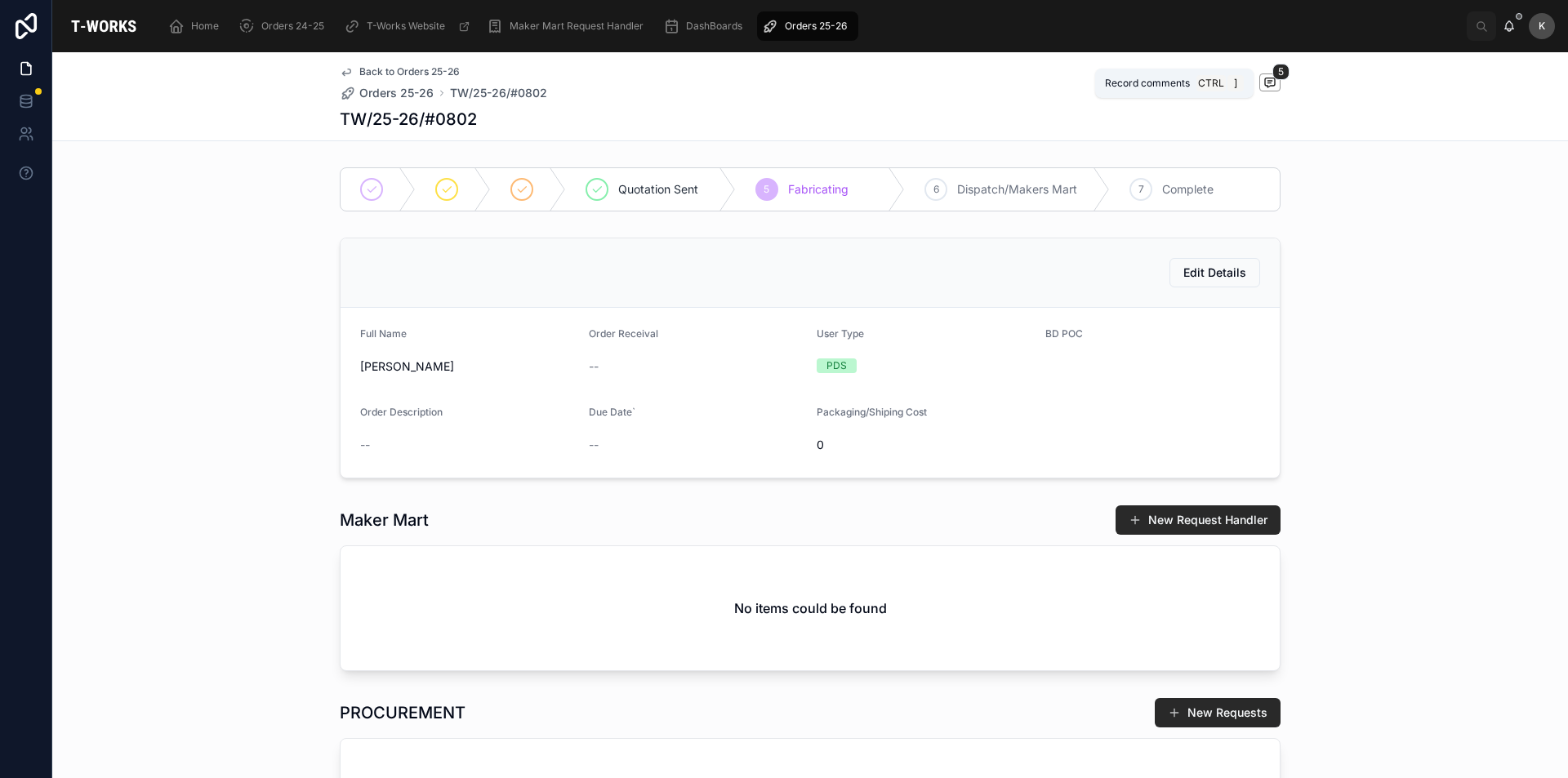
click at [1273, 78] on span "5" at bounding box center [1281, 71] width 17 height 16
